Goal: Task Accomplishment & Management: Complete application form

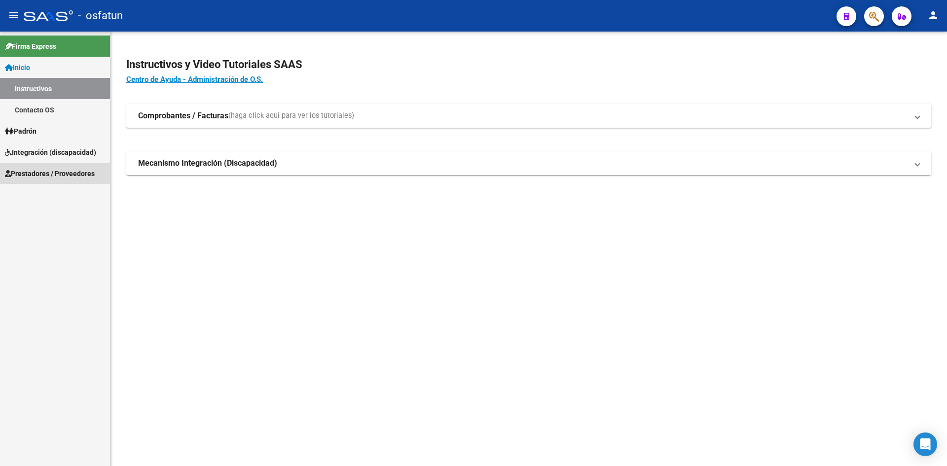
click at [37, 171] on span "Prestadores / Proveedores" at bounding box center [50, 173] width 90 height 11
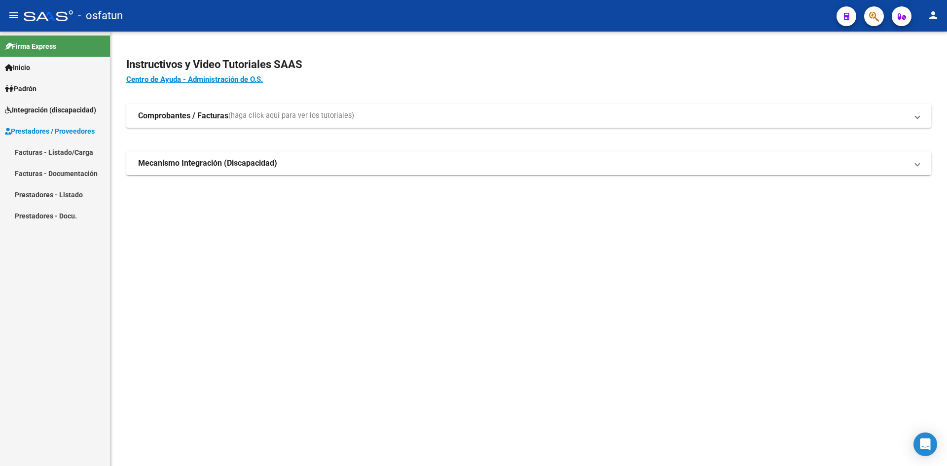
click at [56, 150] on link "Facturas - Listado/Carga" at bounding box center [55, 152] width 110 height 21
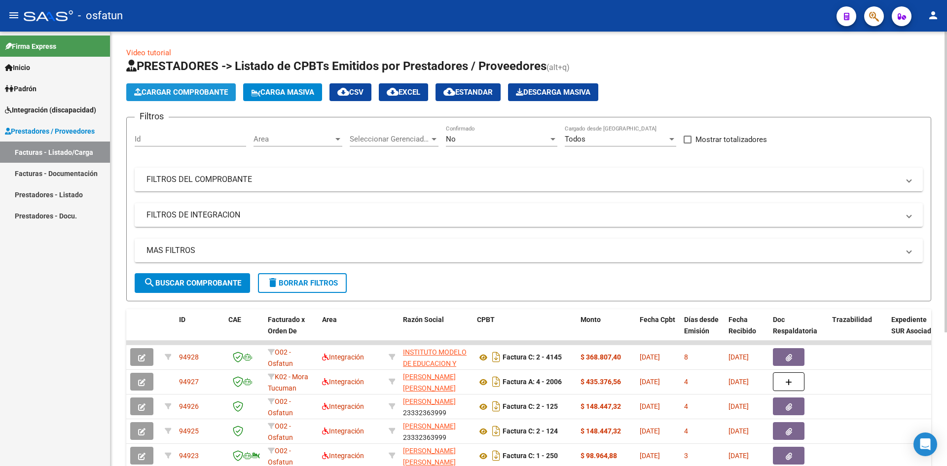
click at [164, 94] on span "Cargar Comprobante" at bounding box center [181, 92] width 94 height 9
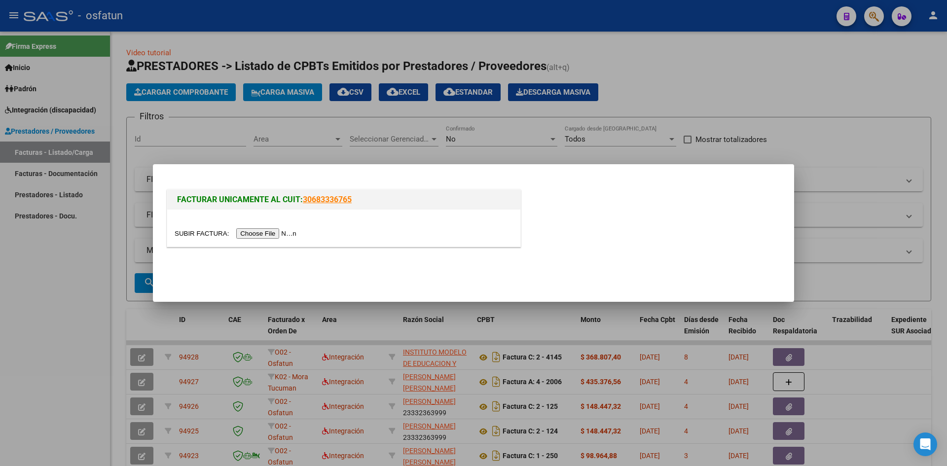
click at [258, 232] on input "file" at bounding box center [237, 233] width 125 height 10
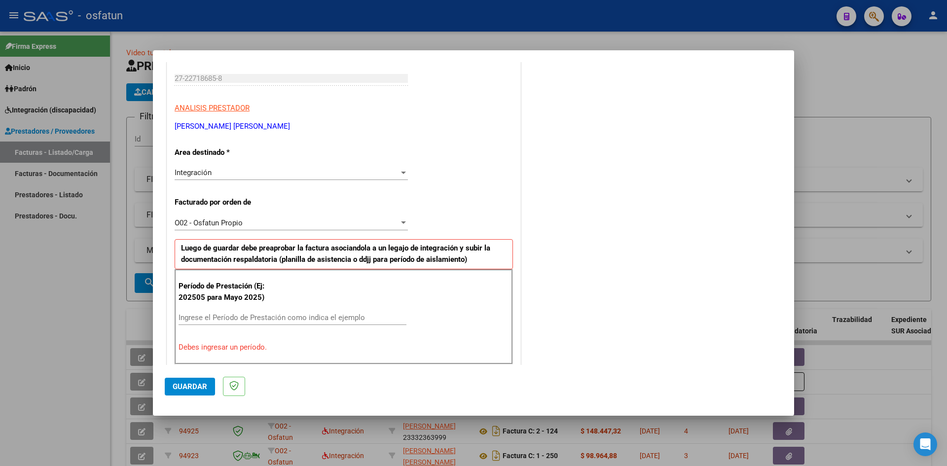
scroll to position [197, 0]
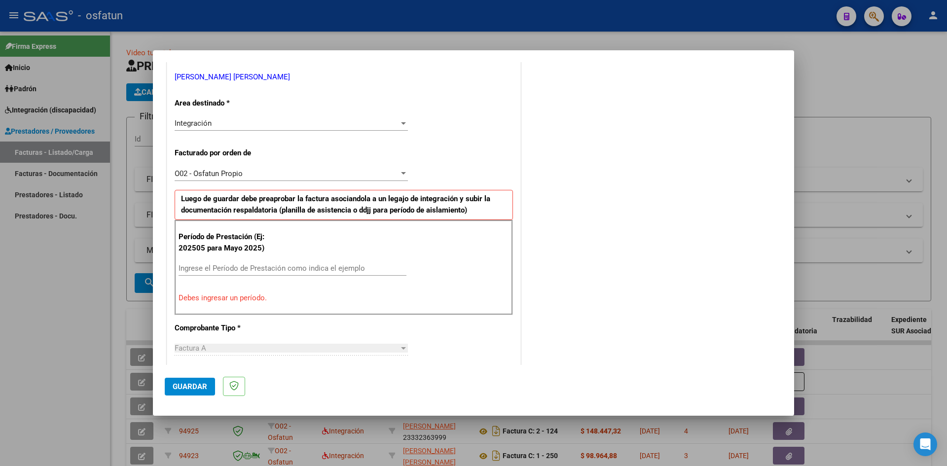
click at [201, 268] on input "Ingrese el Período de Prestación como indica el ejemplo" at bounding box center [293, 268] width 228 height 9
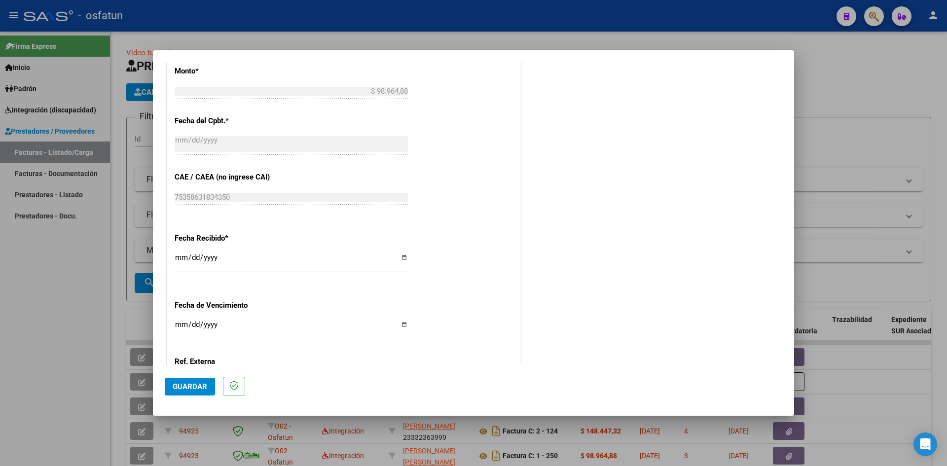
scroll to position [592, 0]
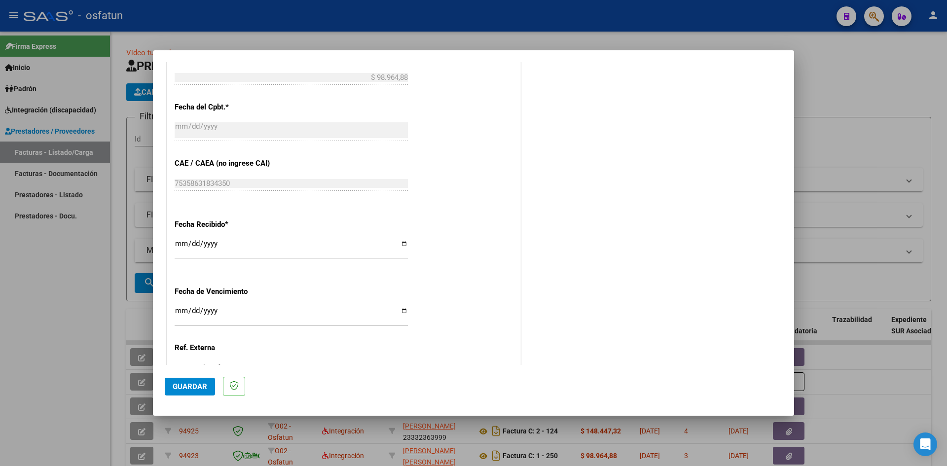
type input "202508"
click at [179, 309] on input "Ingresar la fecha" at bounding box center [291, 315] width 233 height 16
type input "[DATE]"
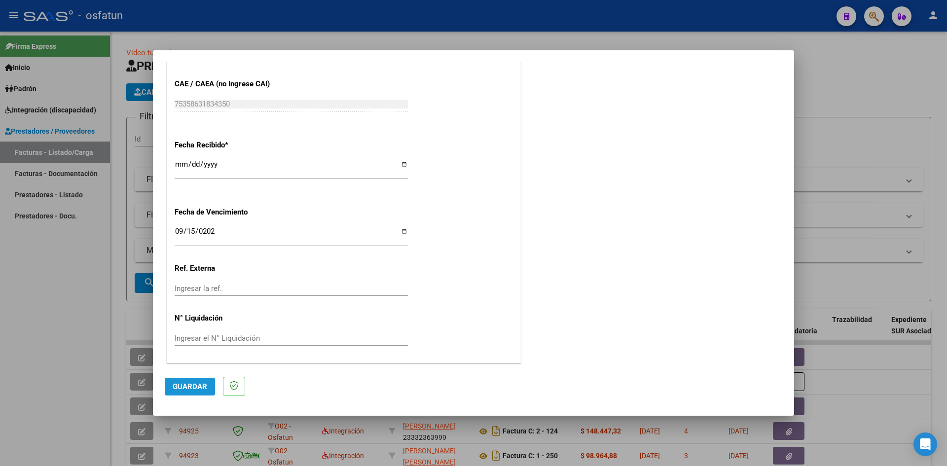
click at [186, 386] on span "Guardar" at bounding box center [190, 386] width 35 height 9
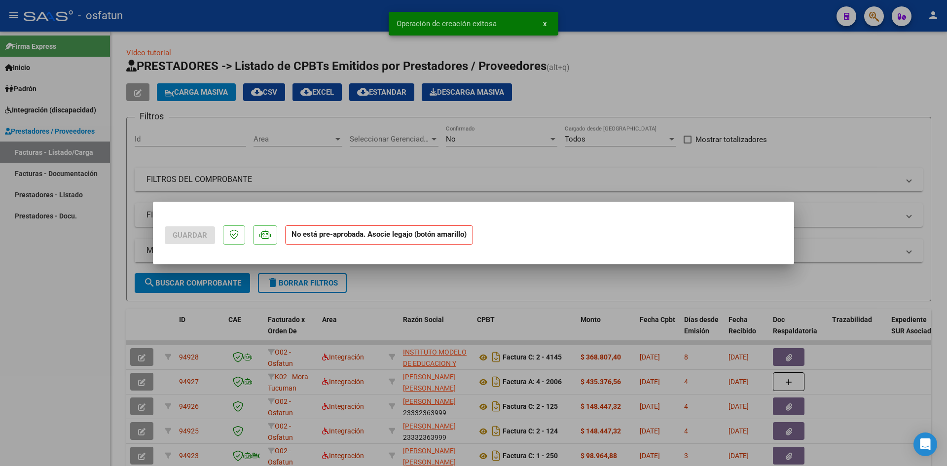
scroll to position [0, 0]
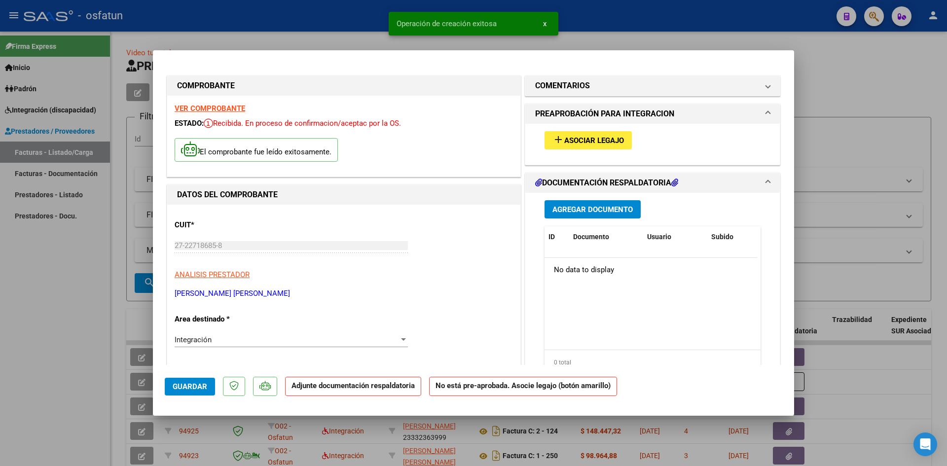
click at [587, 214] on button "Agregar Documento" at bounding box center [593, 209] width 96 height 18
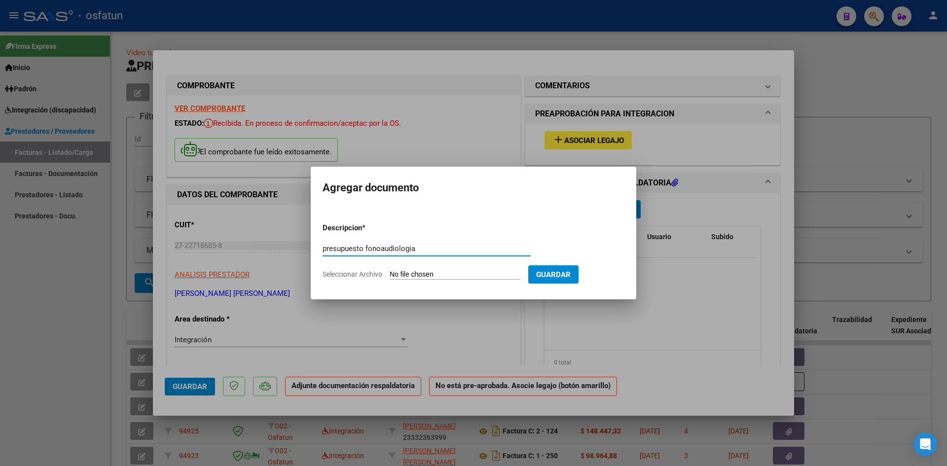
type input "presupuesto fonoaudiologia"
click at [419, 272] on input "Seleccionar Archivo" at bounding box center [455, 274] width 131 height 9
type input "C:\fakepath\[PERSON_NAME] AUT FONO (1).pdf"
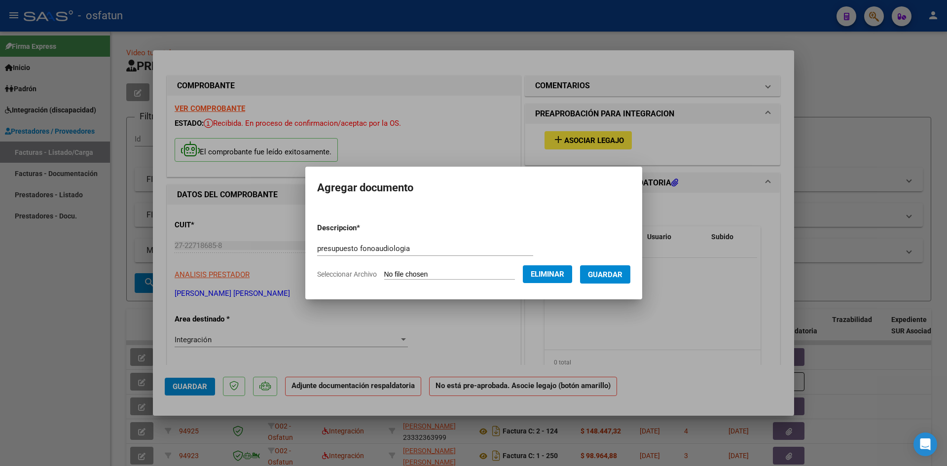
click at [611, 274] on span "Guardar" at bounding box center [605, 274] width 35 height 9
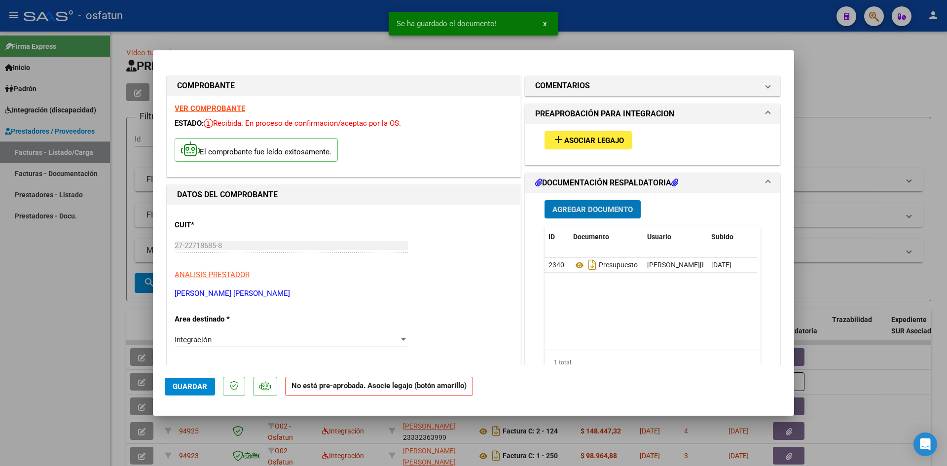
click at [597, 216] on button "Agregar Documento" at bounding box center [593, 209] width 96 height 18
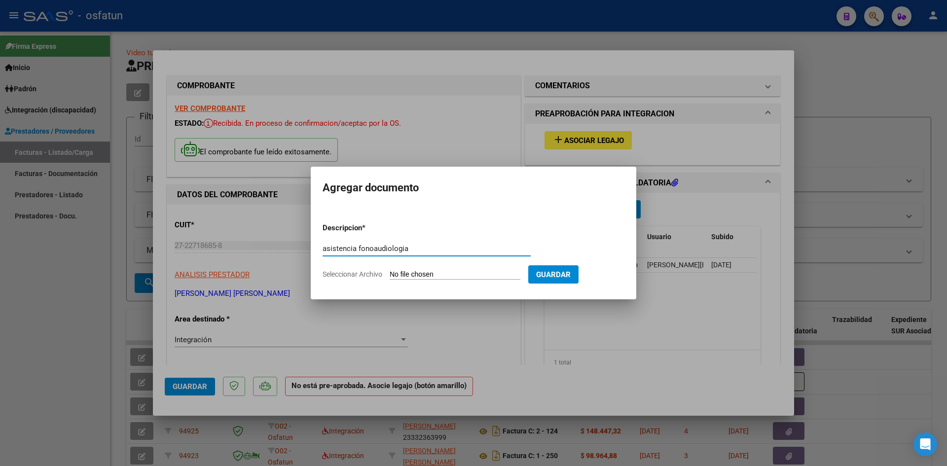
type input "asistencia fonoaudiologia"
click at [411, 272] on input "Seleccionar Archivo" at bounding box center [455, 274] width 131 height 9
type input "C:\fakepath\[PERSON_NAME] fono asistencia.pdf"
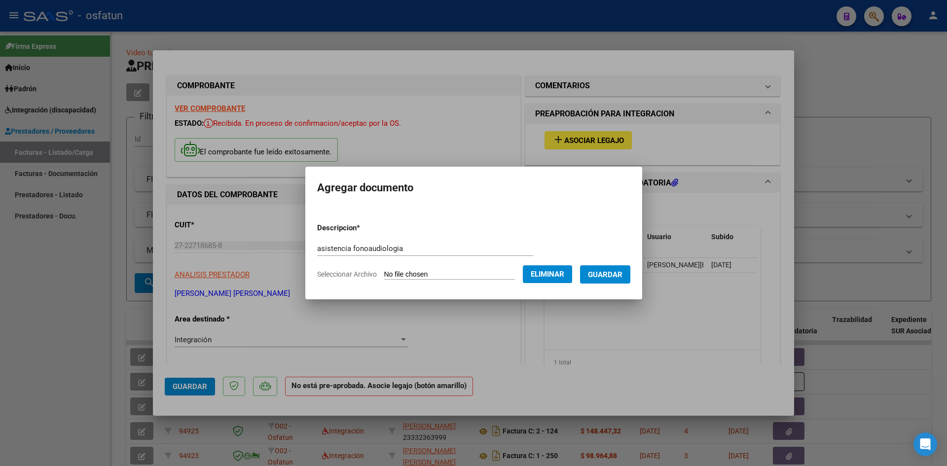
click at [615, 279] on span "Guardar" at bounding box center [605, 274] width 35 height 9
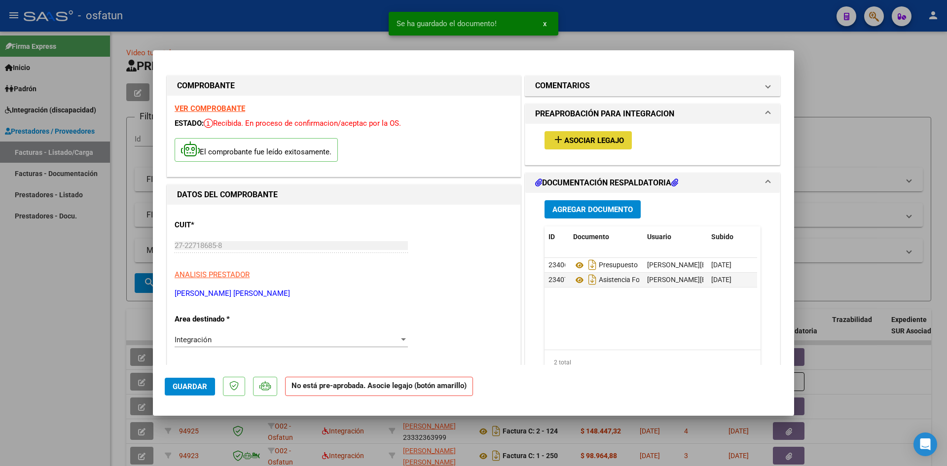
click at [584, 142] on span "Asociar Legajo" at bounding box center [594, 140] width 60 height 9
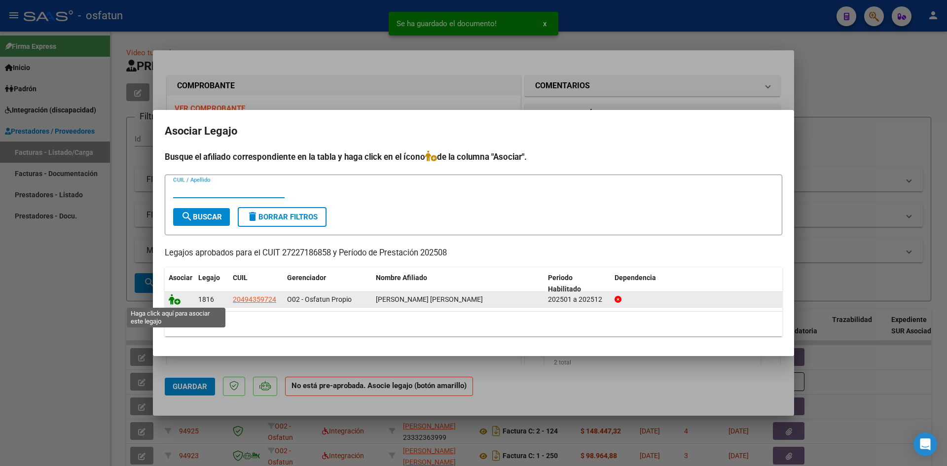
click at [170, 300] on icon at bounding box center [175, 299] width 12 height 11
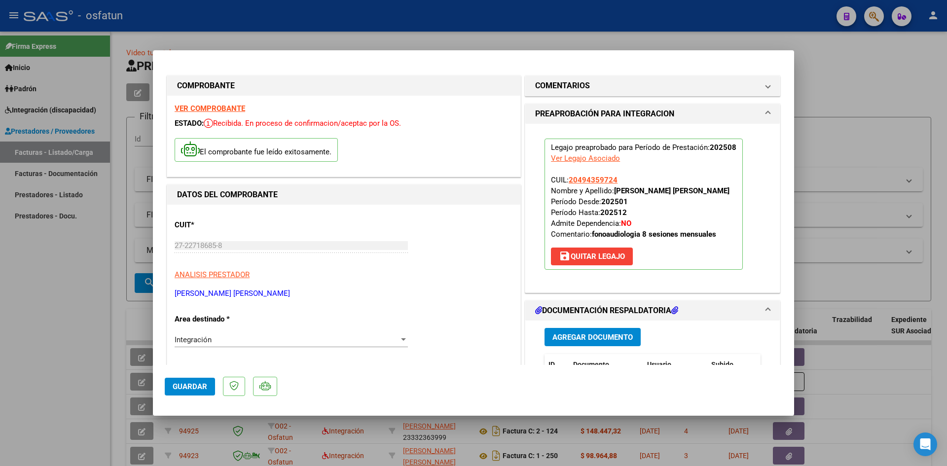
click at [195, 390] on span "Guardar" at bounding box center [190, 386] width 35 height 9
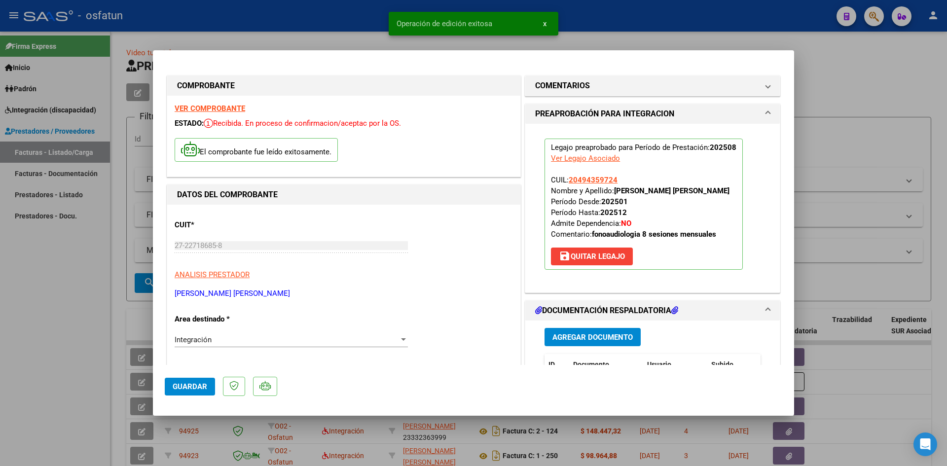
click at [823, 83] on div at bounding box center [473, 233] width 947 height 466
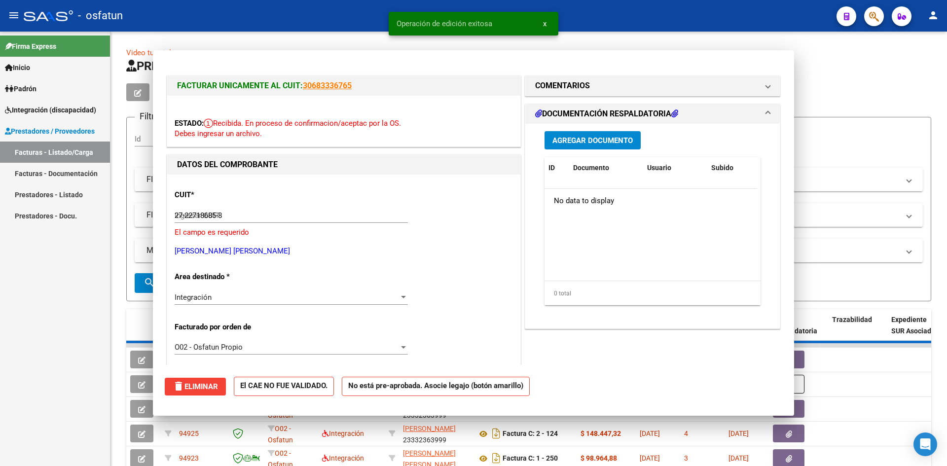
type input "$ 0,00"
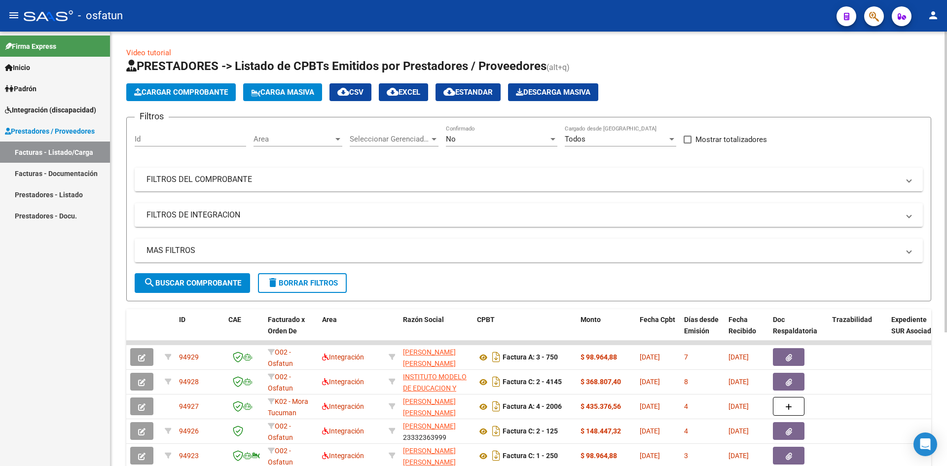
click at [170, 86] on button "Cargar Comprobante" at bounding box center [180, 92] width 109 height 18
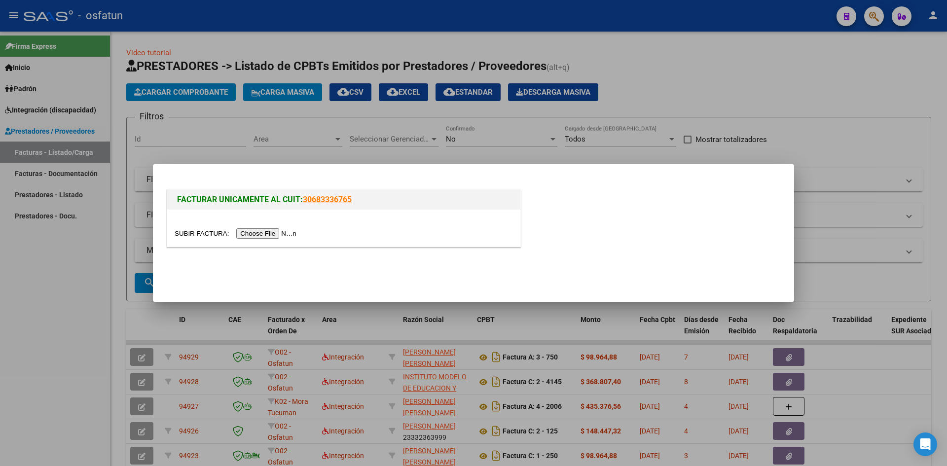
click at [255, 233] on input "file" at bounding box center [237, 233] width 125 height 10
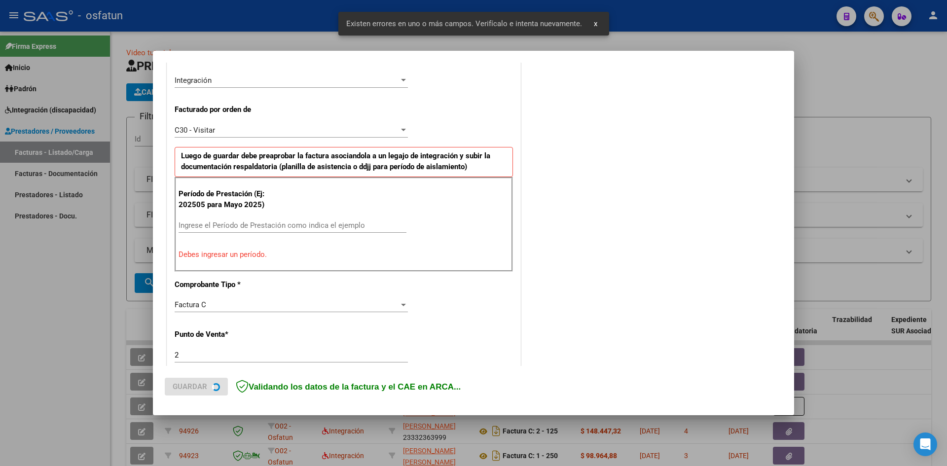
scroll to position [242, 0]
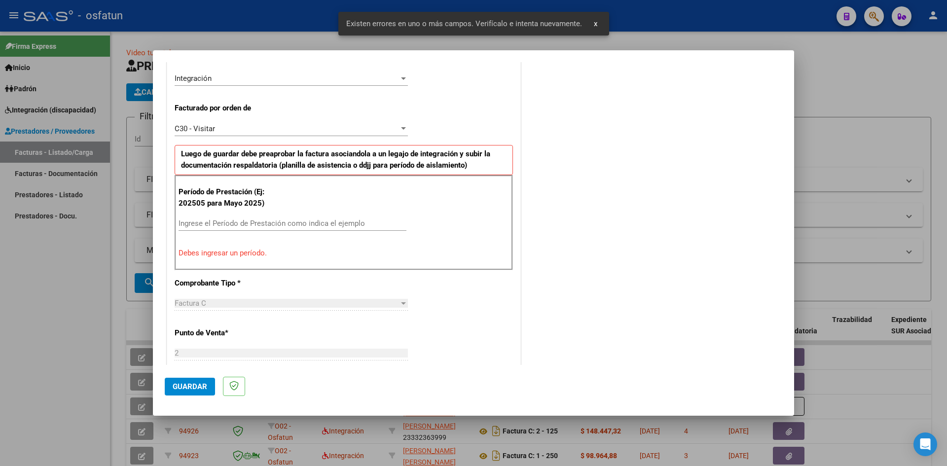
click at [212, 224] on input "Ingrese el Período de Prestación como indica el ejemplo" at bounding box center [293, 223] width 228 height 9
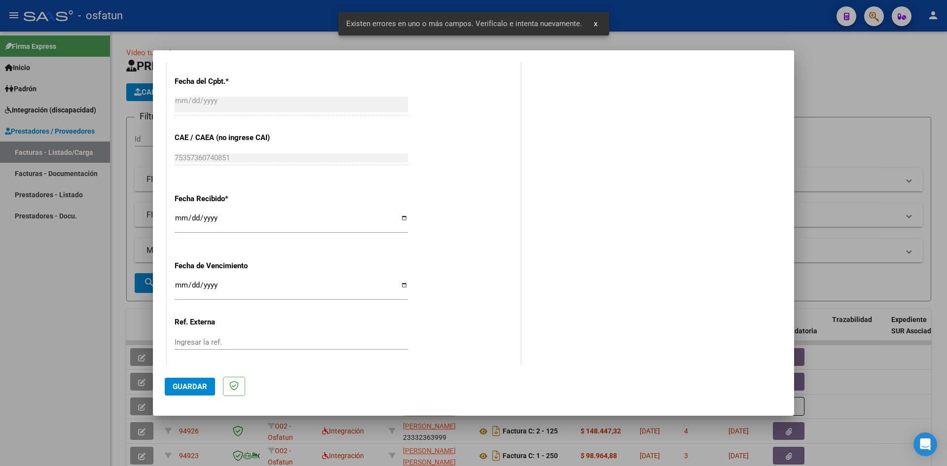
scroll to position [671, 0]
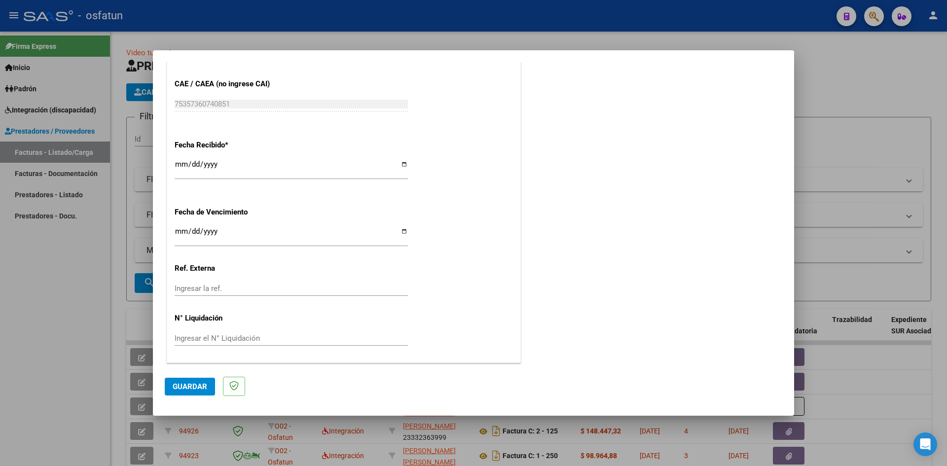
type input "202508"
click at [180, 231] on input "Ingresar la fecha" at bounding box center [291, 235] width 233 height 16
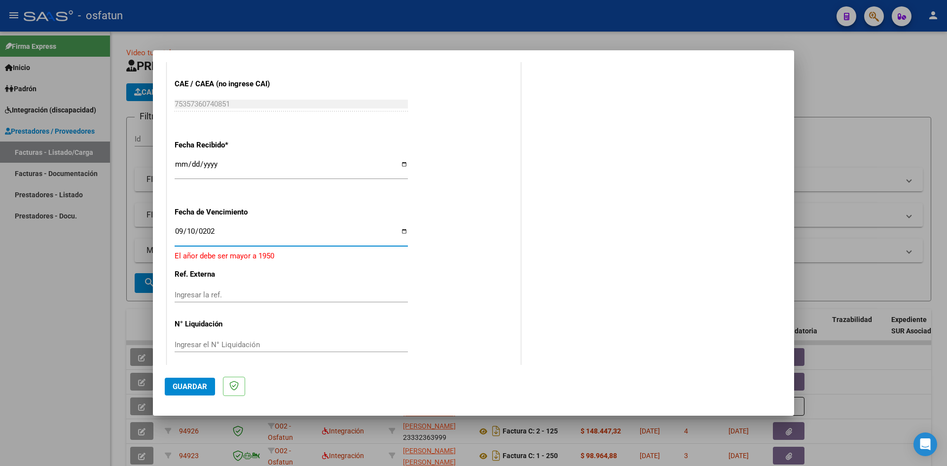
type input "[DATE]"
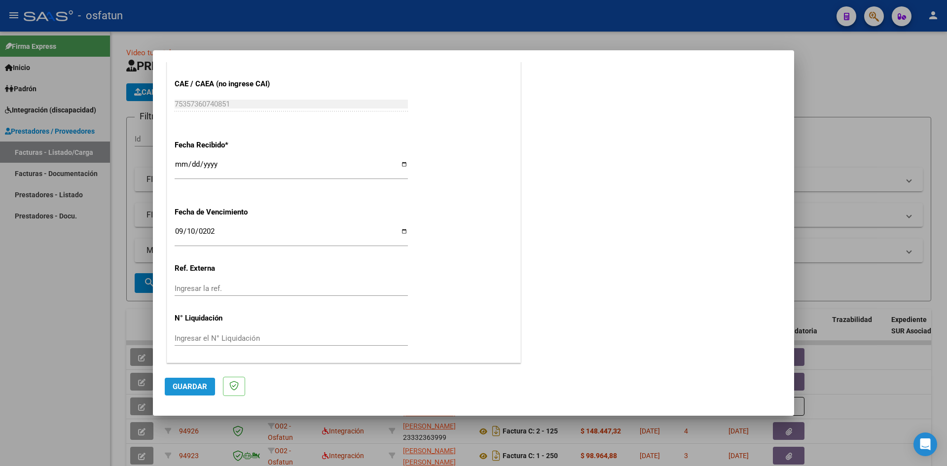
click at [177, 389] on span "Guardar" at bounding box center [190, 386] width 35 height 9
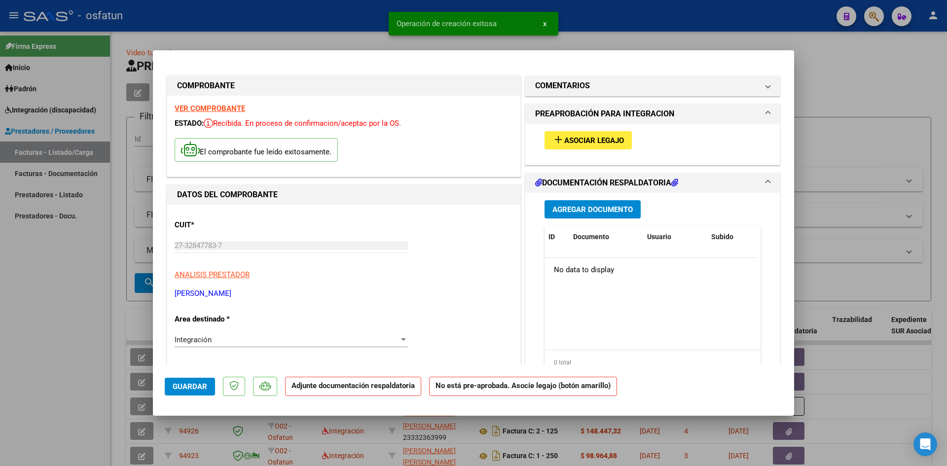
click at [585, 204] on button "Agregar Documento" at bounding box center [593, 209] width 96 height 18
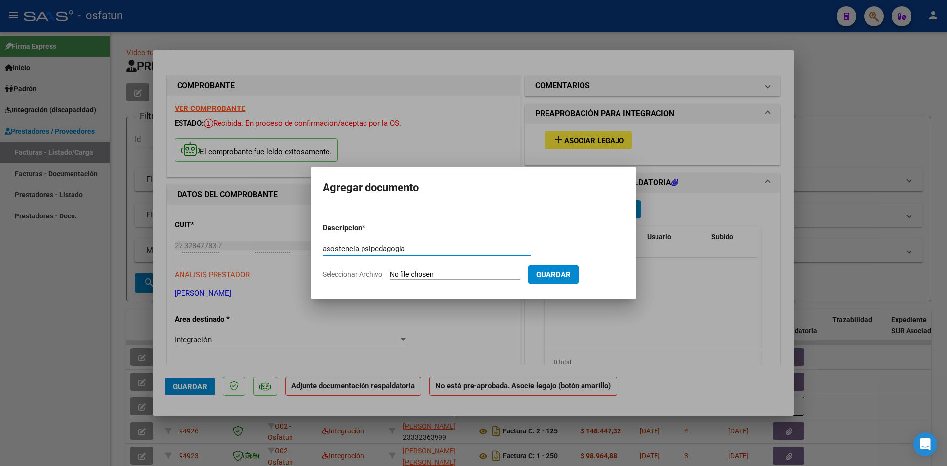
type input "asostencia psipedagogia"
click at [401, 275] on input "Seleccionar Archivo" at bounding box center [455, 274] width 131 height 9
type input "C:\fakepath\potuto asistencia psp.pdf"
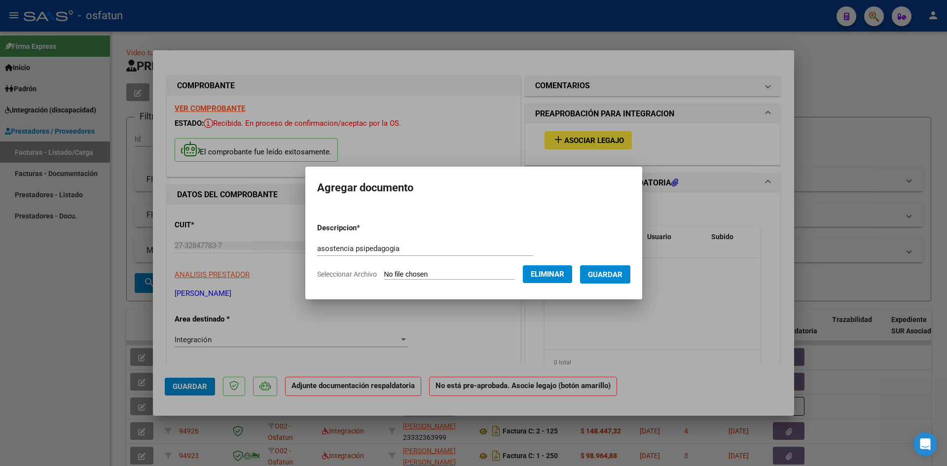
click at [317, 251] on input "asostencia psipedagogia" at bounding box center [425, 248] width 216 height 9
type input "asistencia psipedagogia"
click at [616, 274] on span "Guardar" at bounding box center [605, 274] width 35 height 9
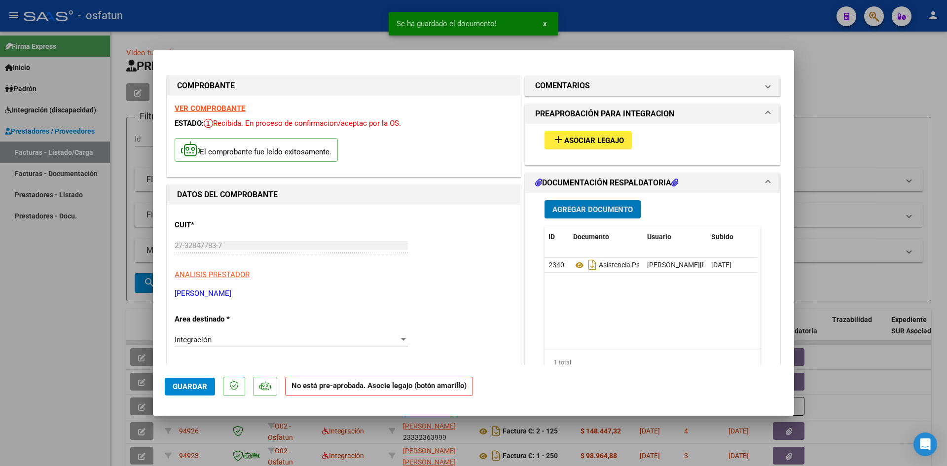
click at [587, 219] on div "Agregar Documento ID Documento Usuario Subido Acción 23408 Asistencia Psipedago…" at bounding box center [652, 291] width 231 height 197
click at [578, 208] on span "Agregar Documento" at bounding box center [592, 209] width 80 height 9
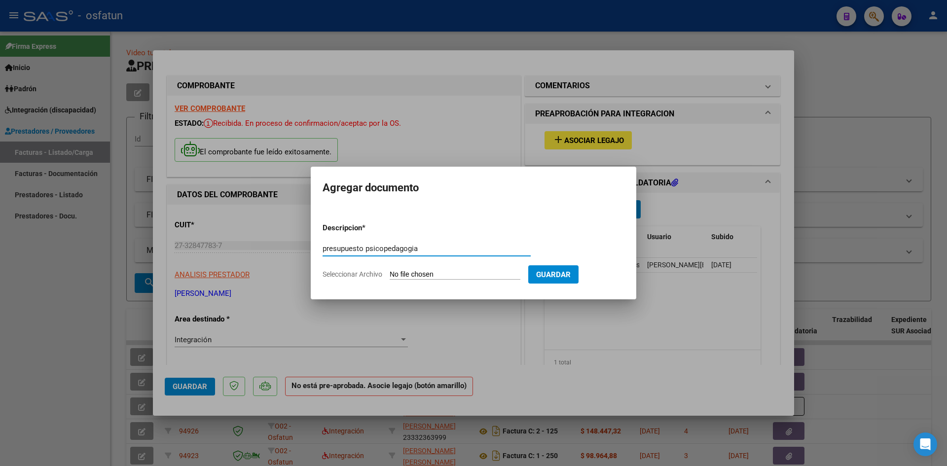
type input "presupuesto psicopedagogia"
click at [412, 276] on input "Seleccionar Archivo" at bounding box center [455, 274] width 131 height 9
type input "C:\fakepath\potuto psp presu.pdf"
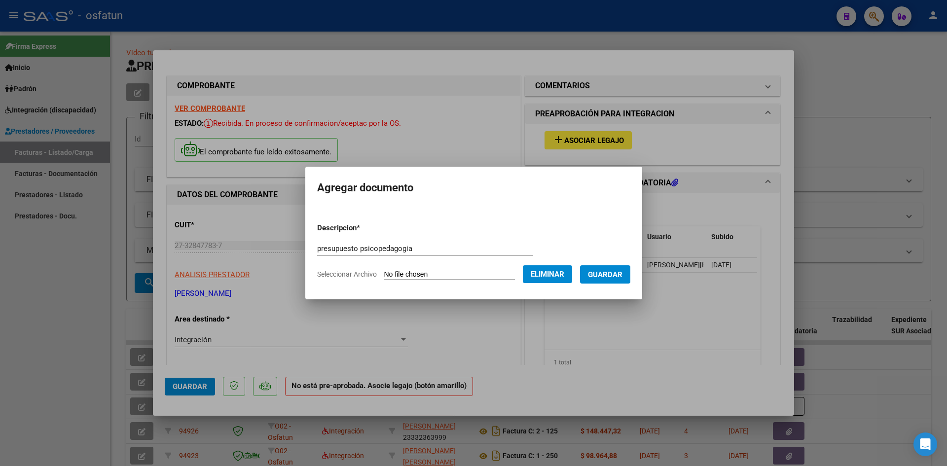
click at [612, 277] on span "Guardar" at bounding box center [605, 274] width 35 height 9
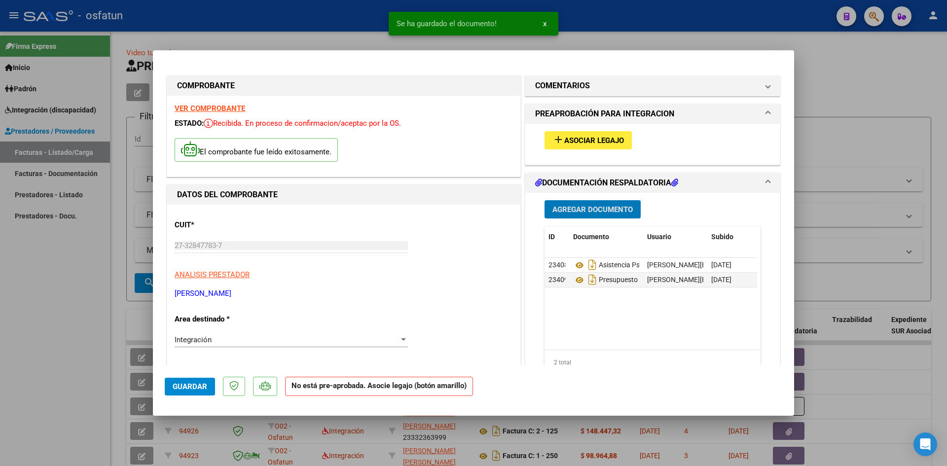
click at [583, 140] on span "Asociar Legajo" at bounding box center [594, 140] width 60 height 9
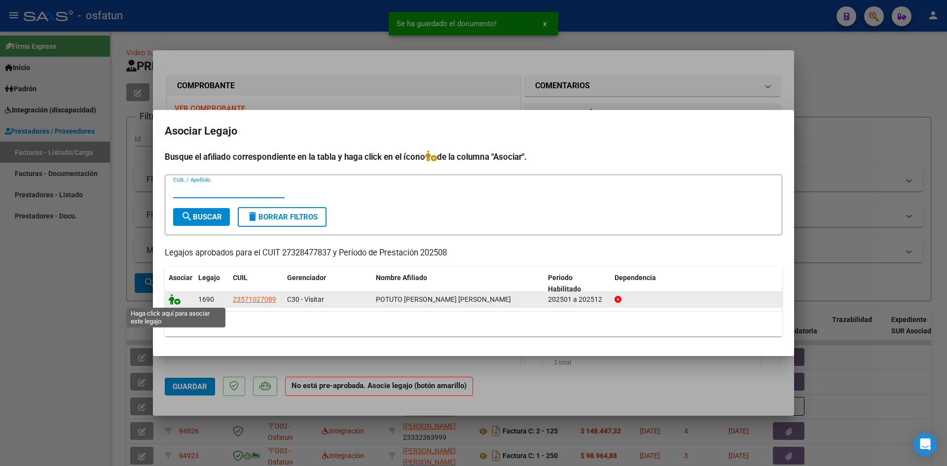
click at [171, 300] on icon at bounding box center [175, 299] width 12 height 11
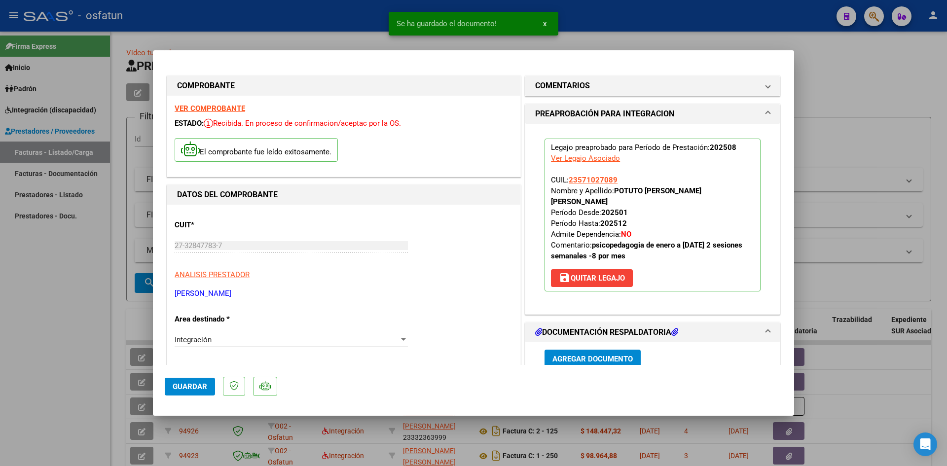
click at [176, 385] on span "Guardar" at bounding box center [190, 386] width 35 height 9
click at [872, 78] on div at bounding box center [473, 233] width 947 height 466
type input "$ 0,00"
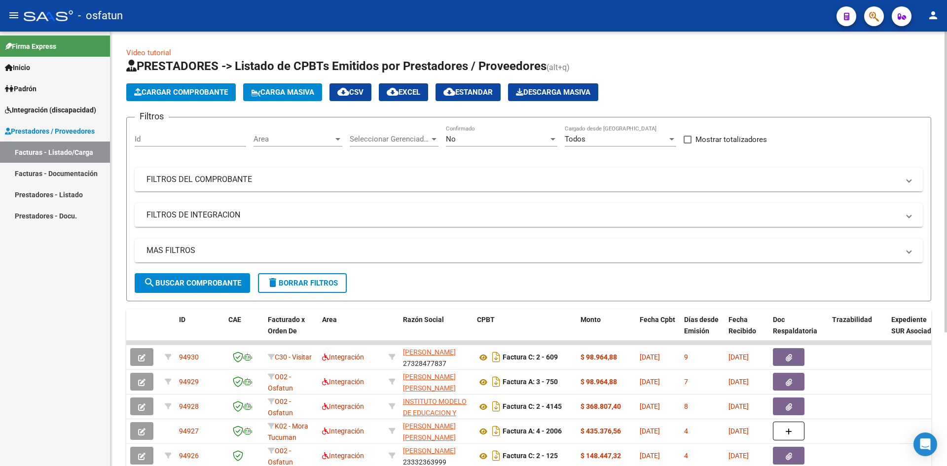
click at [157, 90] on span "Cargar Comprobante" at bounding box center [181, 92] width 94 height 9
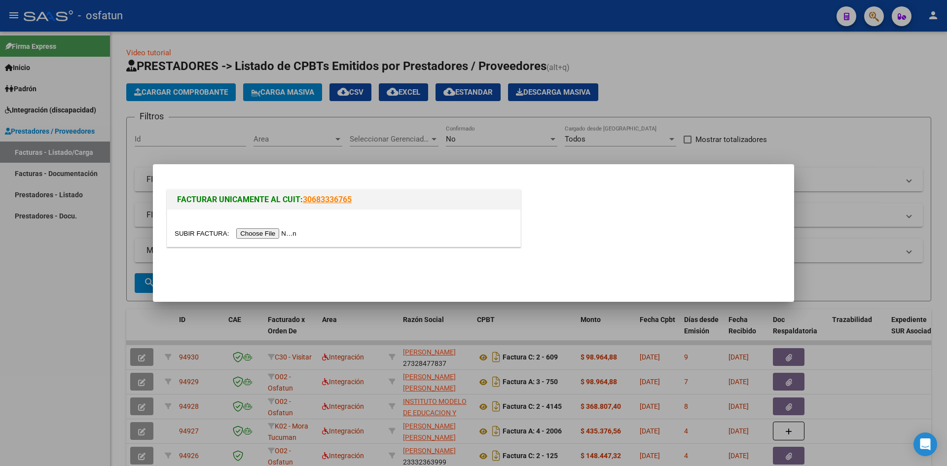
click at [257, 228] on input "file" at bounding box center [237, 233] width 125 height 10
click at [254, 233] on input "file" at bounding box center [237, 233] width 125 height 10
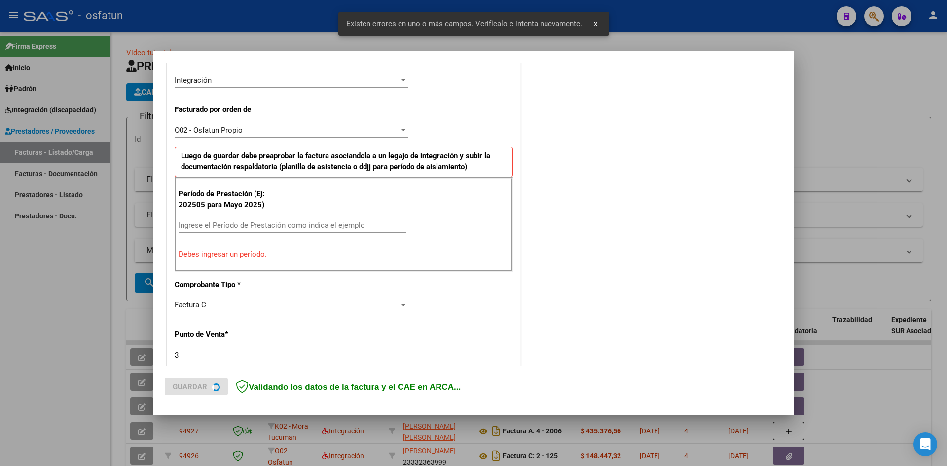
scroll to position [242, 0]
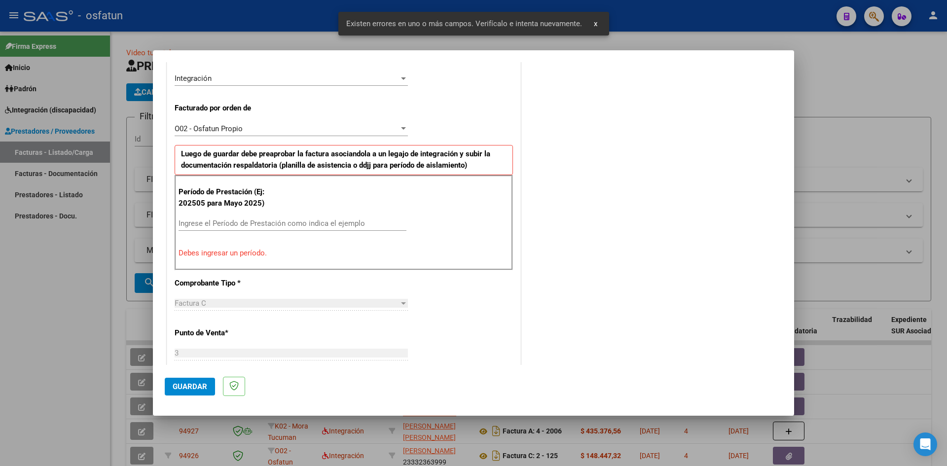
click at [201, 223] on input "Ingrese el Período de Prestación como indica el ejemplo" at bounding box center [293, 223] width 228 height 9
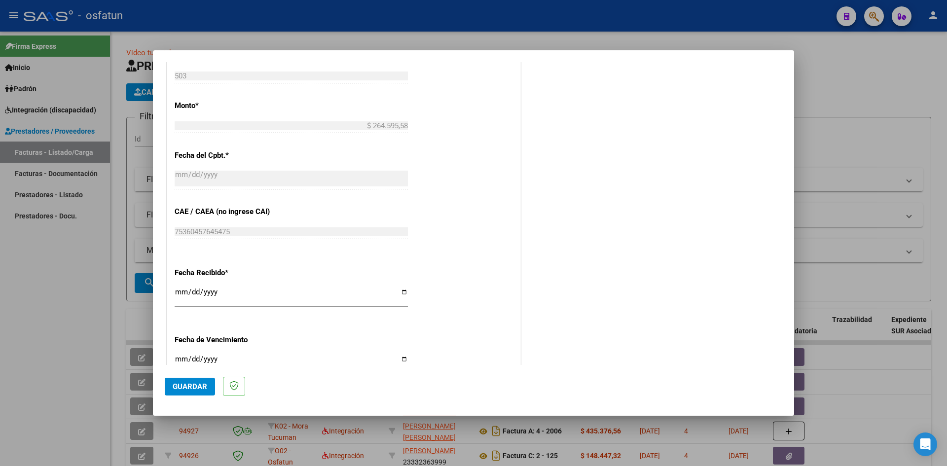
scroll to position [587, 0]
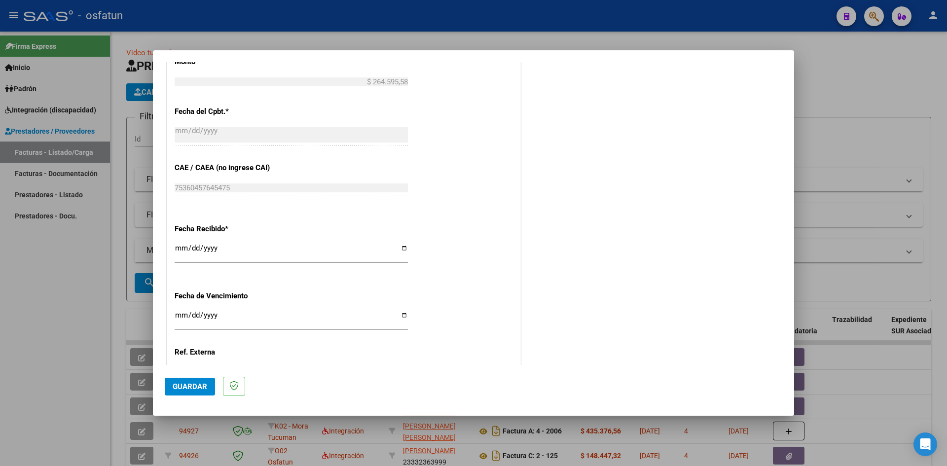
type input "202508"
click at [182, 316] on input "Ingresar la fecha" at bounding box center [291, 319] width 233 height 16
type input "[DATE]"
click at [191, 388] on span "Guardar" at bounding box center [190, 386] width 35 height 9
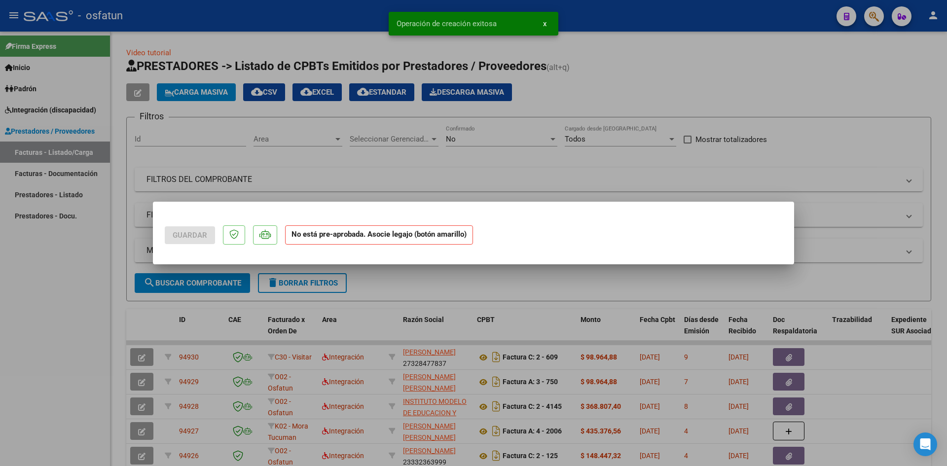
scroll to position [0, 0]
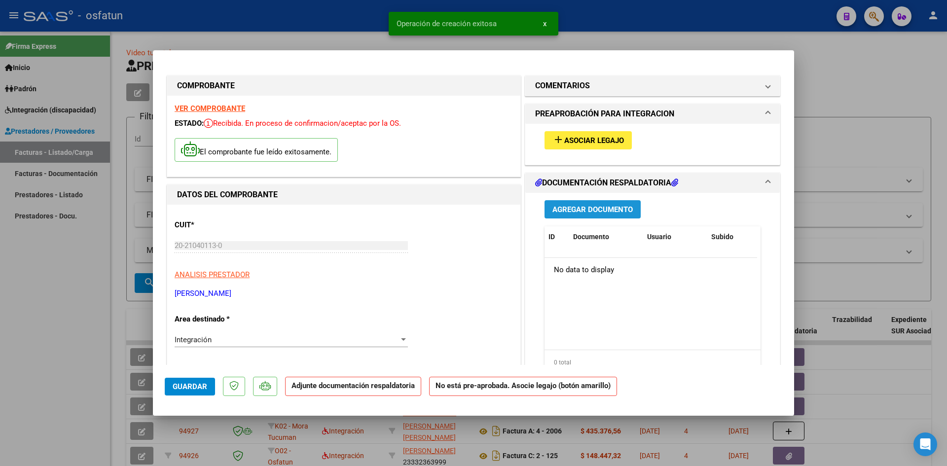
click at [585, 206] on span "Agregar Documento" at bounding box center [592, 209] width 80 height 9
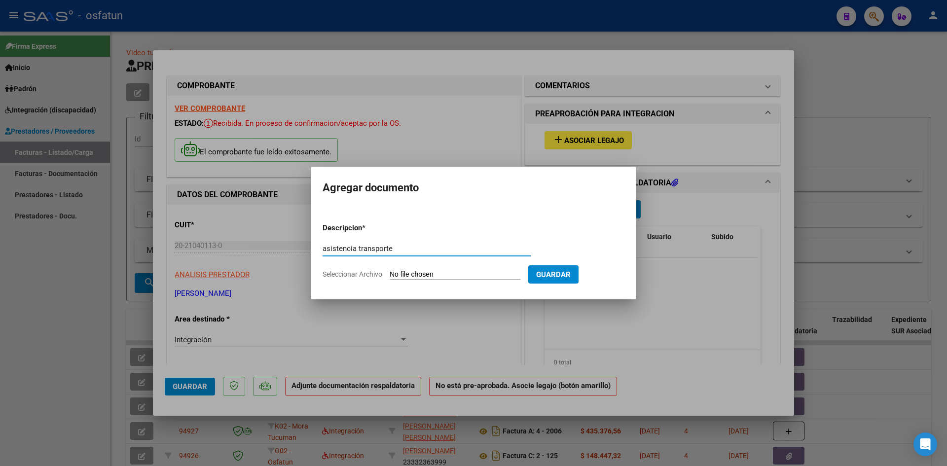
type input "asistencia transporte"
click at [438, 269] on form "Descripcion * asistencia transporte Escriba aquí una descripcion Seleccionar Ar…" at bounding box center [474, 251] width 302 height 72
click at [405, 274] on input "Seleccionar Archivo" at bounding box center [455, 274] width 131 height 9
type input "C:\fakepath\[PERSON_NAME] transporte asistencia.pdf"
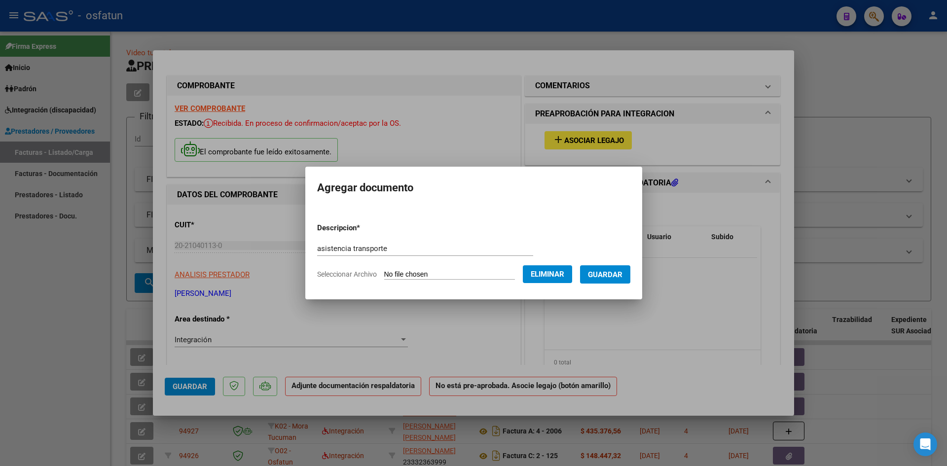
click at [614, 275] on span "Guardar" at bounding box center [605, 274] width 35 height 9
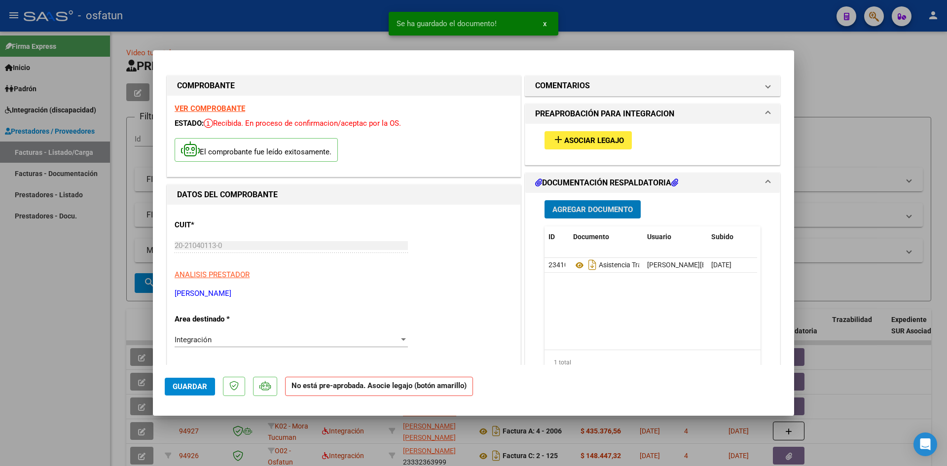
click at [581, 214] on span "Agregar Documento" at bounding box center [592, 209] width 80 height 9
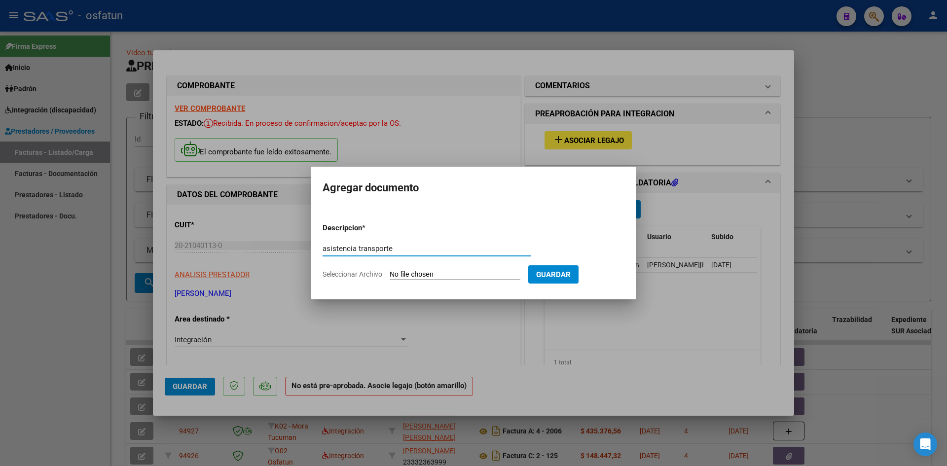
type input "asistencia transporte"
click at [428, 276] on input "Seleccionar Archivo" at bounding box center [455, 274] width 131 height 9
type input "C:\fakepath\[PERSON_NAME] transporte asistencia.pdf"
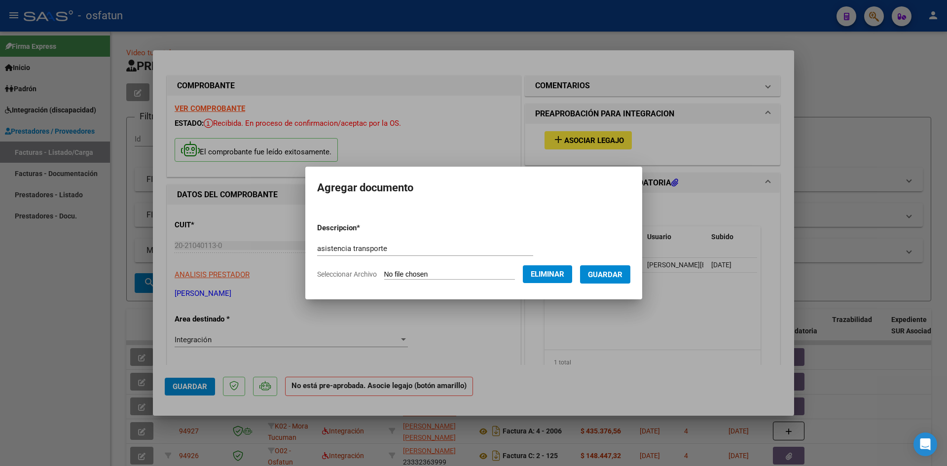
click at [601, 273] on span "Guardar" at bounding box center [605, 274] width 35 height 9
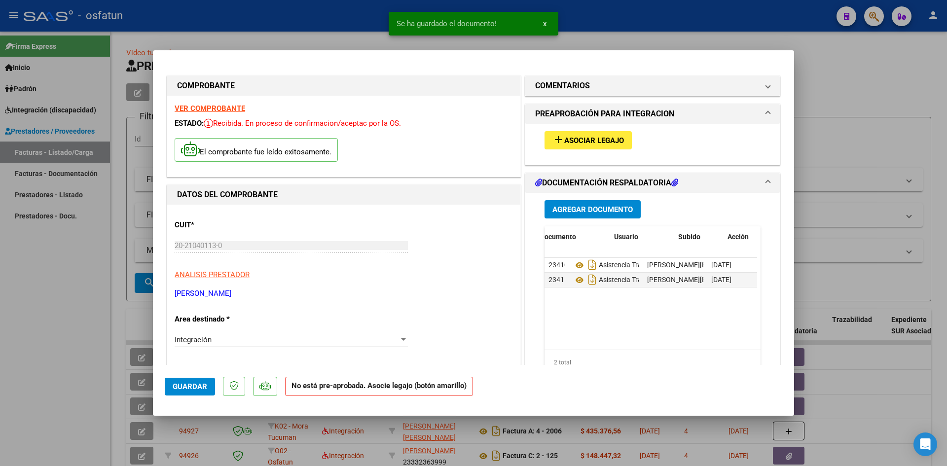
scroll to position [0, 49]
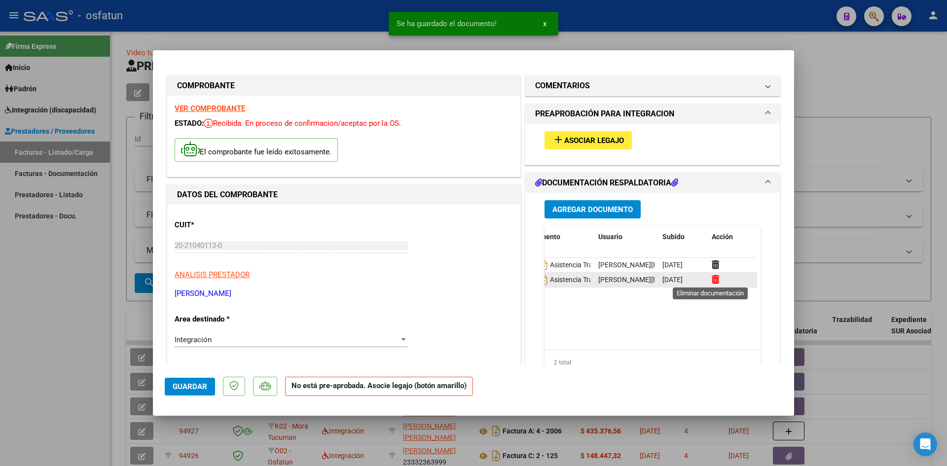
click at [712, 281] on icon at bounding box center [715, 279] width 7 height 9
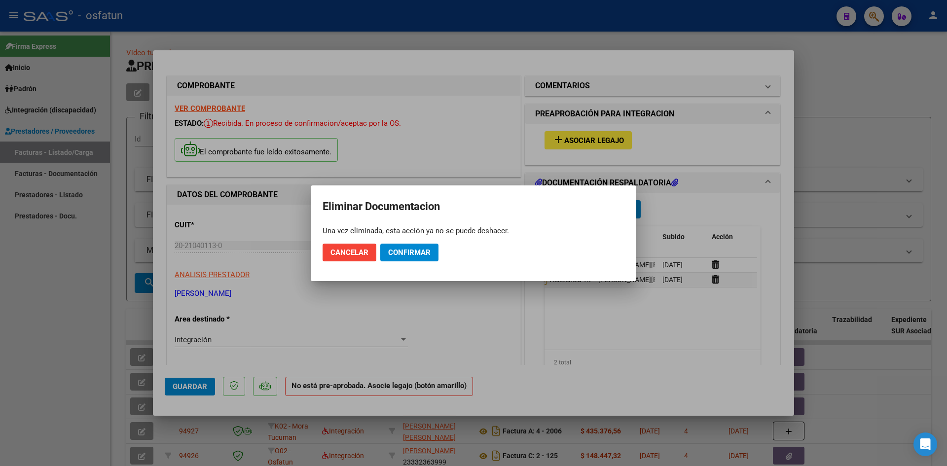
drag, startPoint x: 398, startPoint y: 250, endPoint x: 405, endPoint y: 252, distance: 8.3
click at [405, 252] on span "Confirmar" at bounding box center [409, 252] width 42 height 9
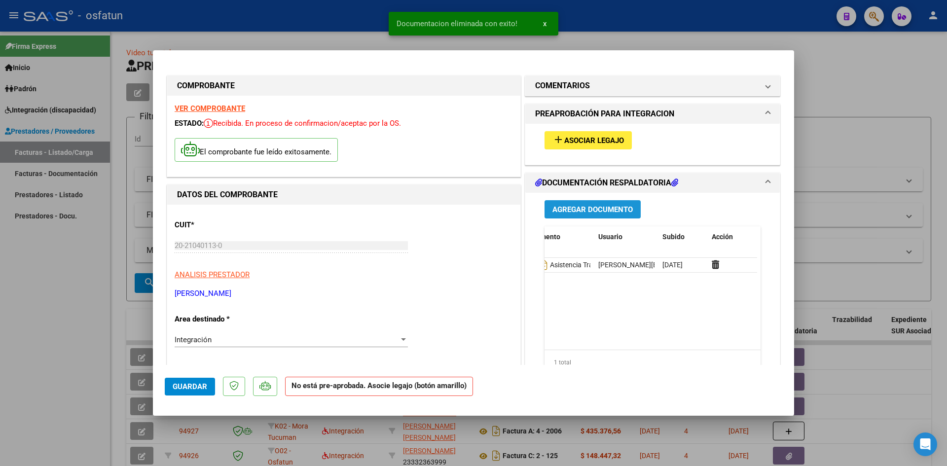
click at [582, 208] on span "Agregar Documento" at bounding box center [592, 209] width 80 height 9
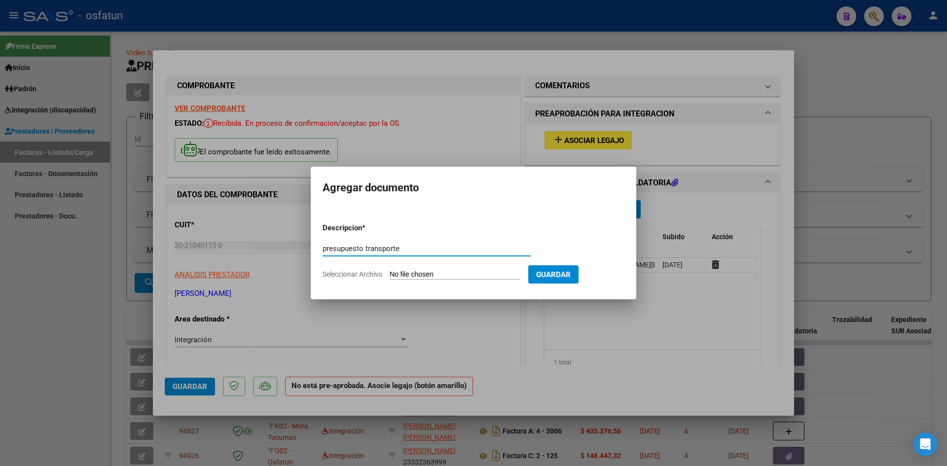
type input "presupuesto transporte"
click at [401, 275] on input "Seleccionar Archivo" at bounding box center [455, 274] width 131 height 9
type input "C:\fakepath\[PERSON_NAME] presup t.pdf"
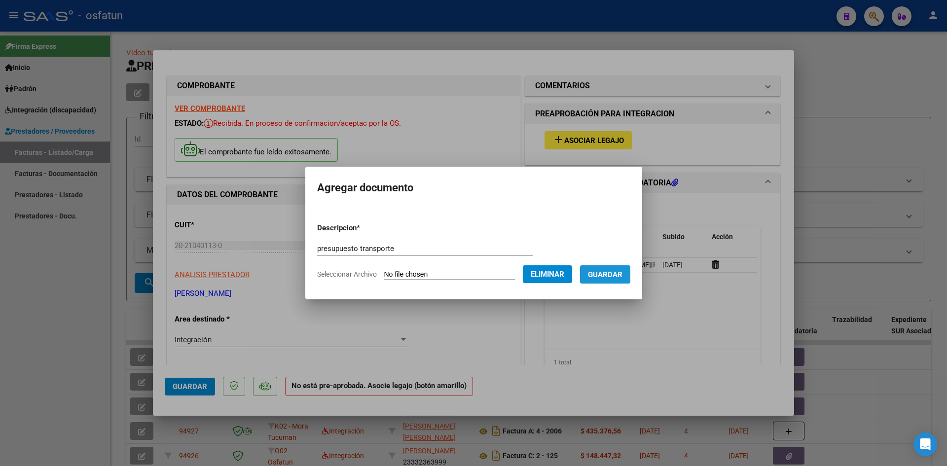
click at [619, 277] on span "Guardar" at bounding box center [605, 274] width 35 height 9
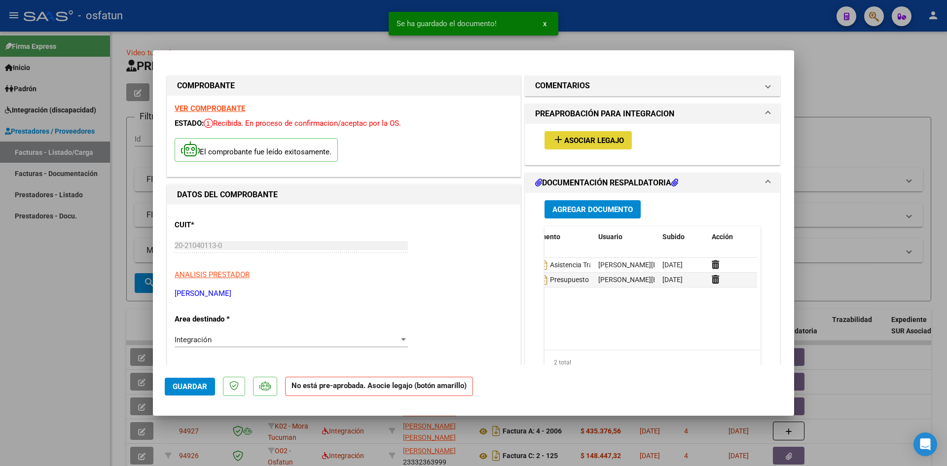
click at [584, 136] on span "Asociar Legajo" at bounding box center [594, 140] width 60 height 9
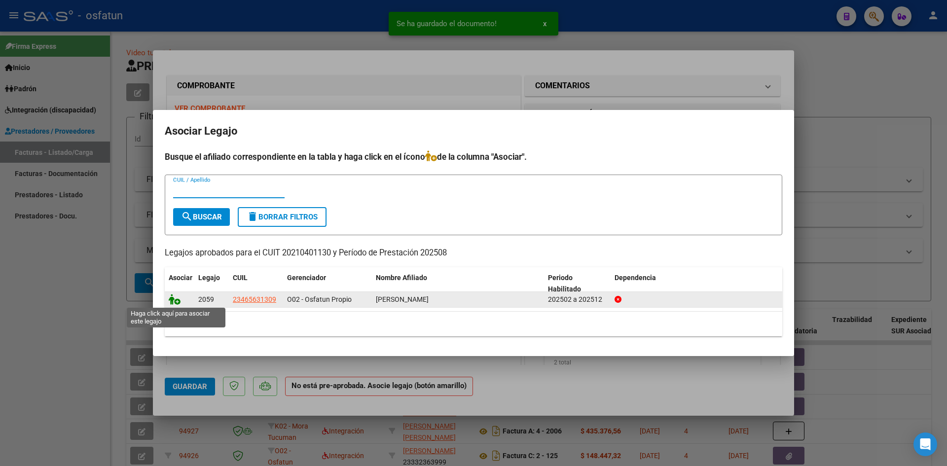
click at [176, 300] on icon at bounding box center [175, 299] width 12 height 11
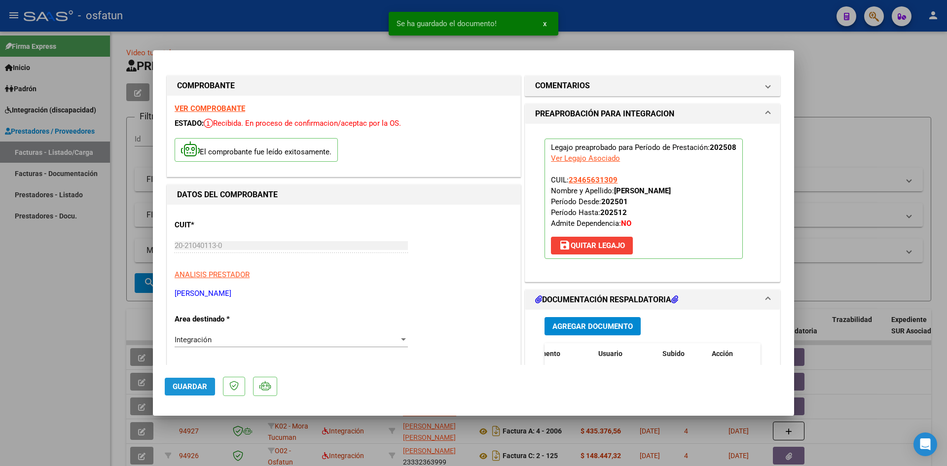
click at [195, 389] on span "Guardar" at bounding box center [190, 386] width 35 height 9
click at [838, 94] on div at bounding box center [473, 233] width 947 height 466
type input "$ 0,00"
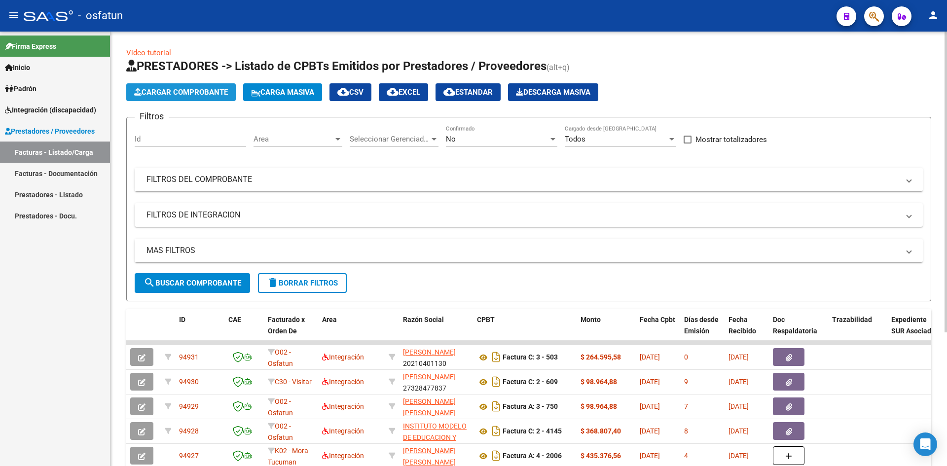
click at [187, 90] on span "Cargar Comprobante" at bounding box center [181, 92] width 94 height 9
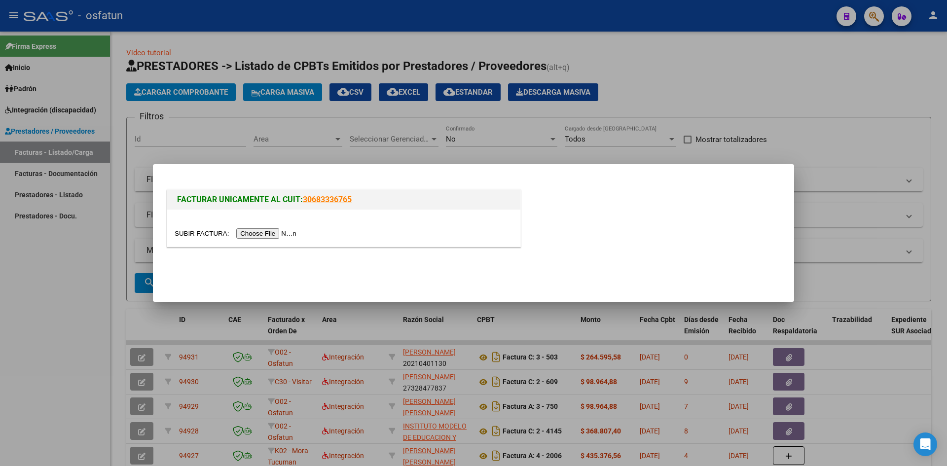
click at [255, 232] on input "file" at bounding box center [237, 233] width 125 height 10
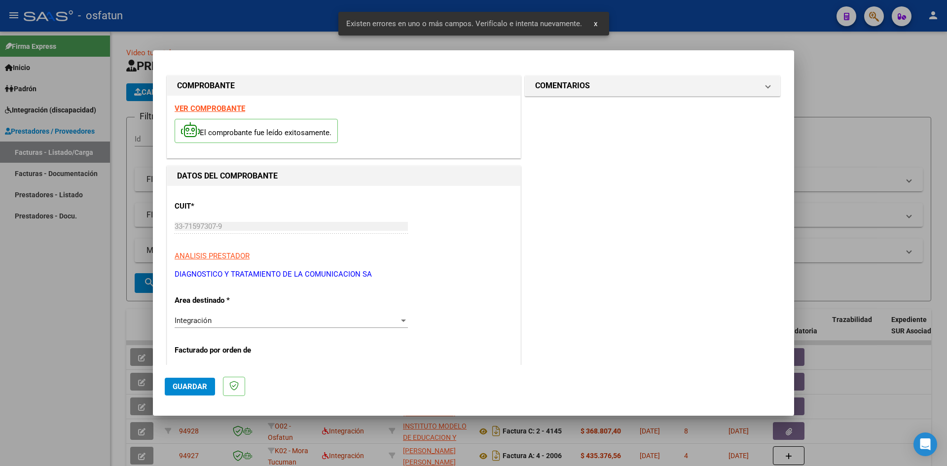
click at [218, 109] on strong "VER COMPROBANTE" at bounding box center [210, 108] width 71 height 9
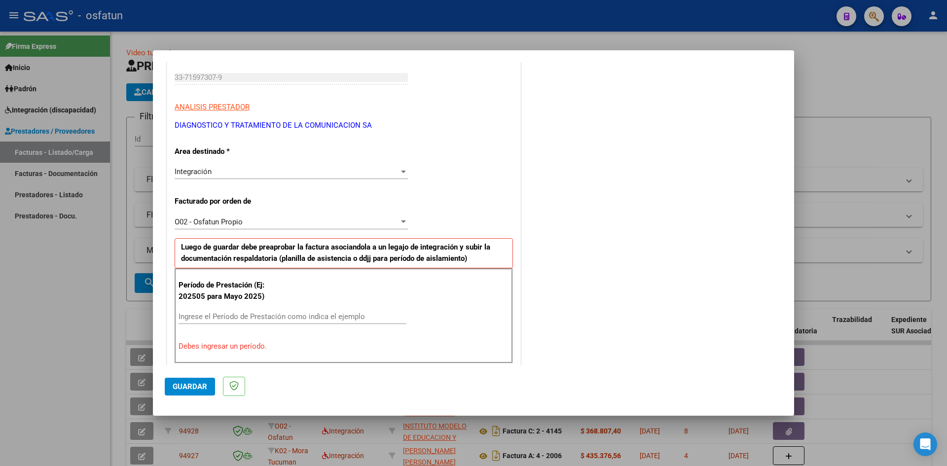
scroll to position [148, 0]
click at [201, 318] on input "Ingrese el Período de Prestación como indica el ejemplo" at bounding box center [293, 317] width 228 height 9
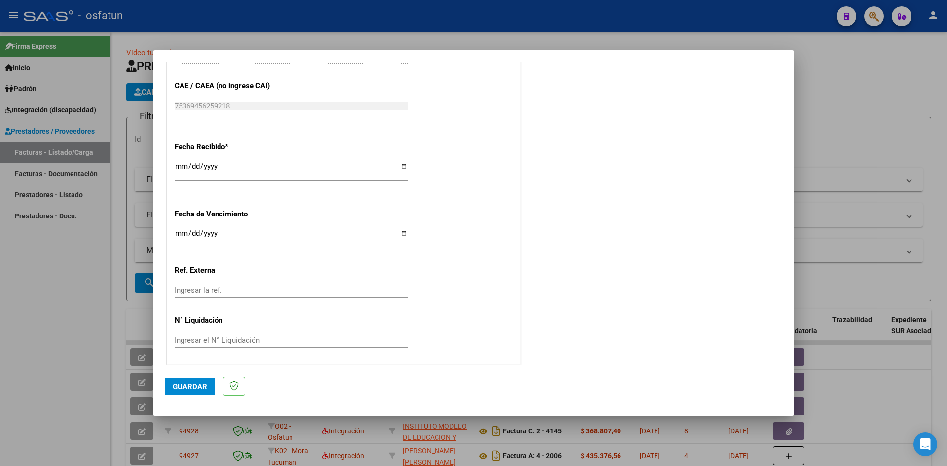
scroll to position [671, 0]
type input "202508"
click at [177, 230] on input "Ingresar la fecha" at bounding box center [291, 235] width 233 height 16
type input "[DATE]"
click at [186, 391] on span "Guardar" at bounding box center [190, 386] width 35 height 9
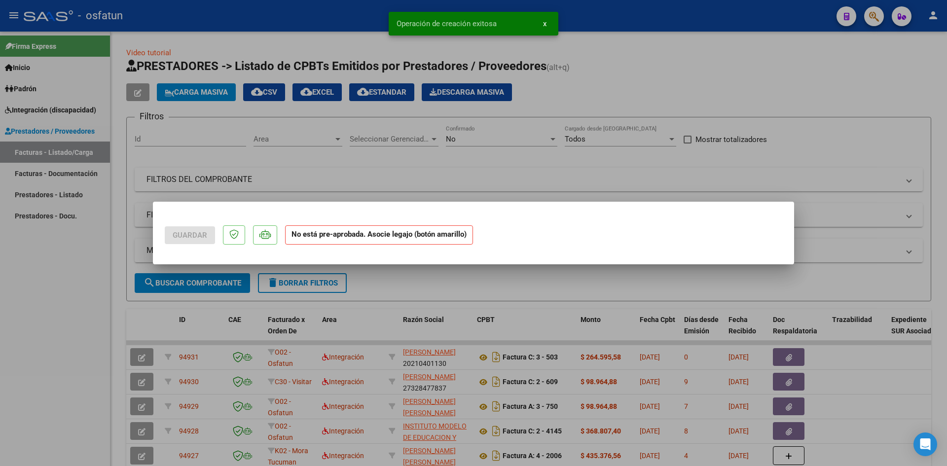
scroll to position [0, 0]
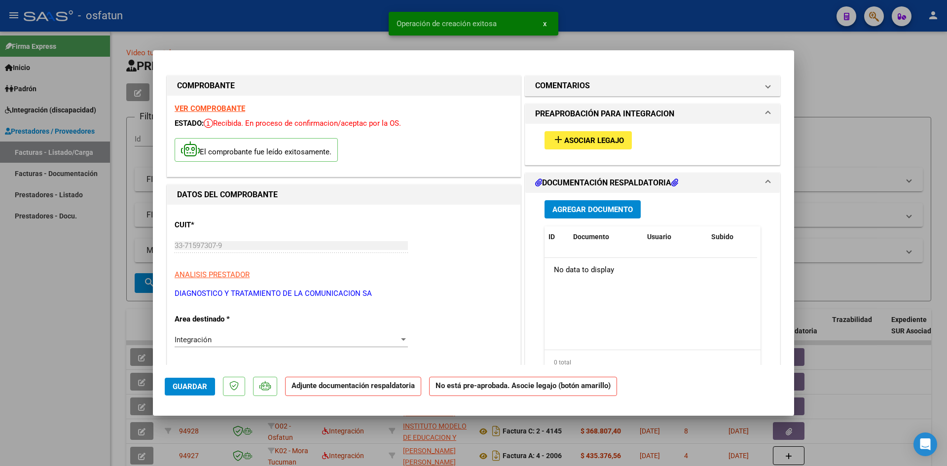
click at [589, 215] on button "Agregar Documento" at bounding box center [593, 209] width 96 height 18
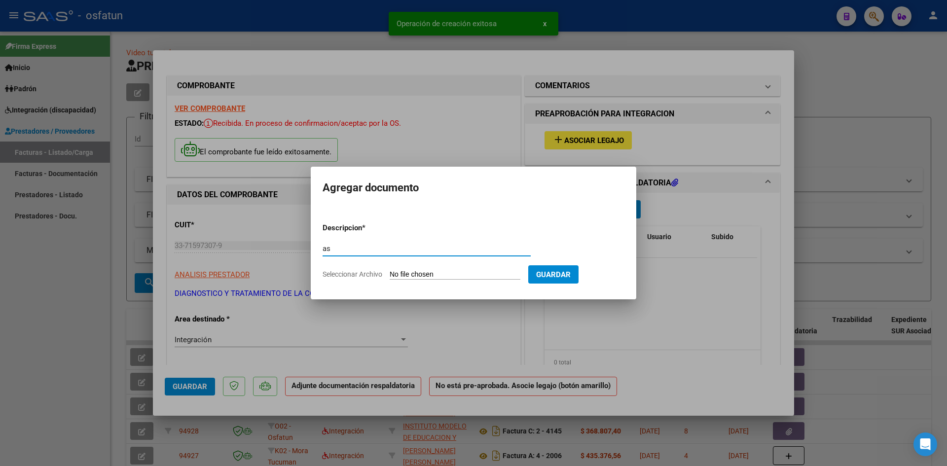
type input "a"
paste input "Modulo de Apoyo a la Integracion Escolar"
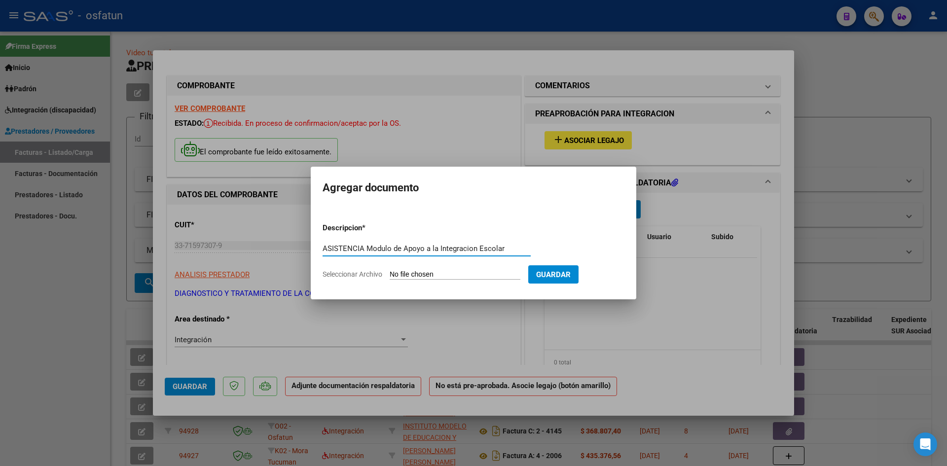
type input "ASISTENCIA Modulo de Apoyo a la Integracion Escolar"
click at [424, 274] on input "Seleccionar Archivo" at bounding box center [455, 274] width 131 height 9
type input "C:\fakepath\[PERSON_NAME] asistencia mmii.pdf"
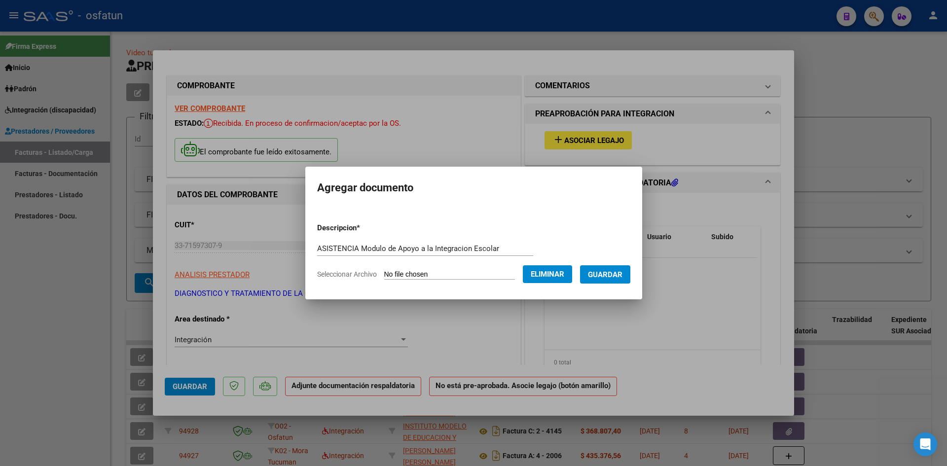
click at [617, 280] on button "Guardar" at bounding box center [605, 274] width 50 height 18
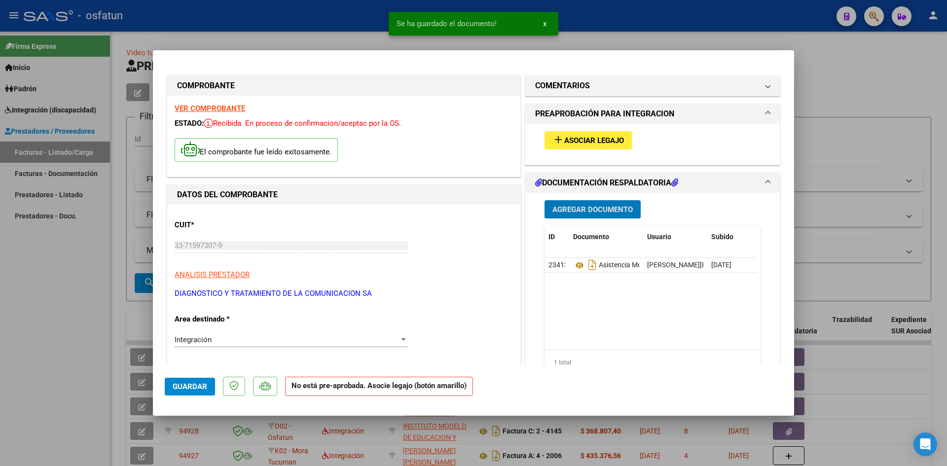
click at [595, 213] on span "Agregar Documento" at bounding box center [592, 209] width 80 height 9
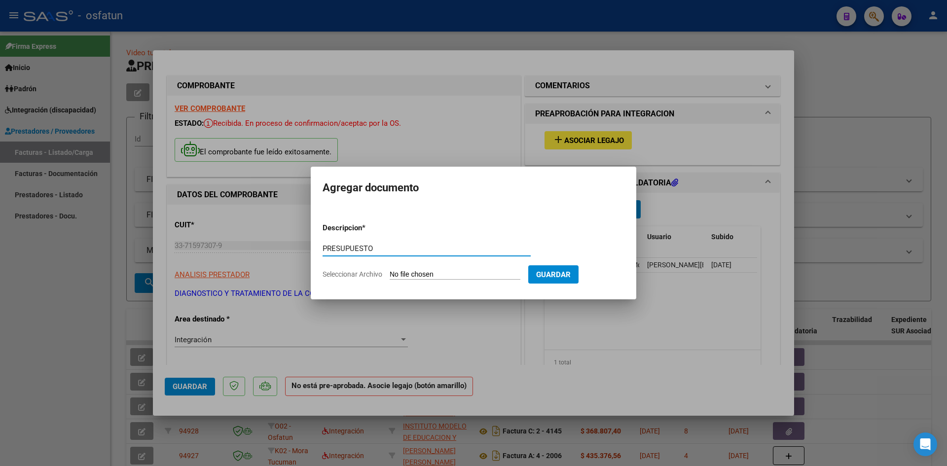
paste input "Modulo de Apoyo a la Integracion Escolar"
type input "PRESUPUESTO Modulo de Apoyo a la Integracion Escolar"
click at [420, 274] on input "Seleccionar Archivo" at bounding box center [455, 274] width 131 height 9
type input "C:\fakepath\[PERSON_NAME].pdf"
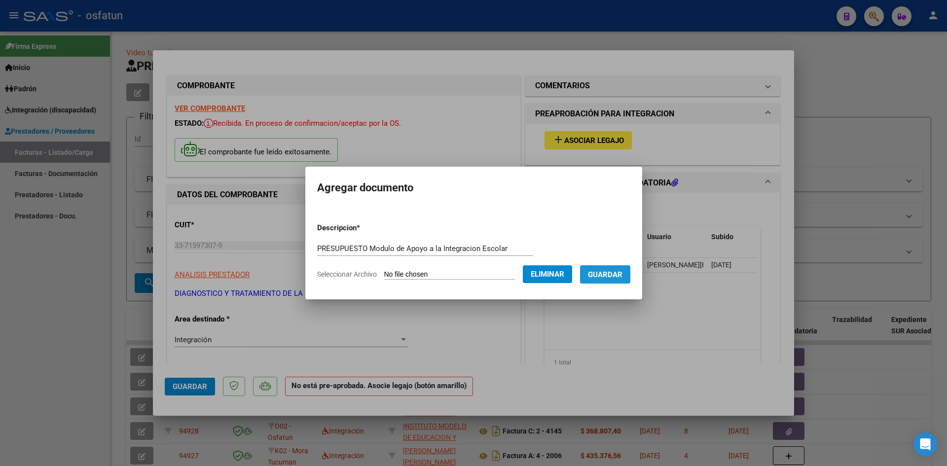
click at [617, 277] on span "Guardar" at bounding box center [605, 274] width 35 height 9
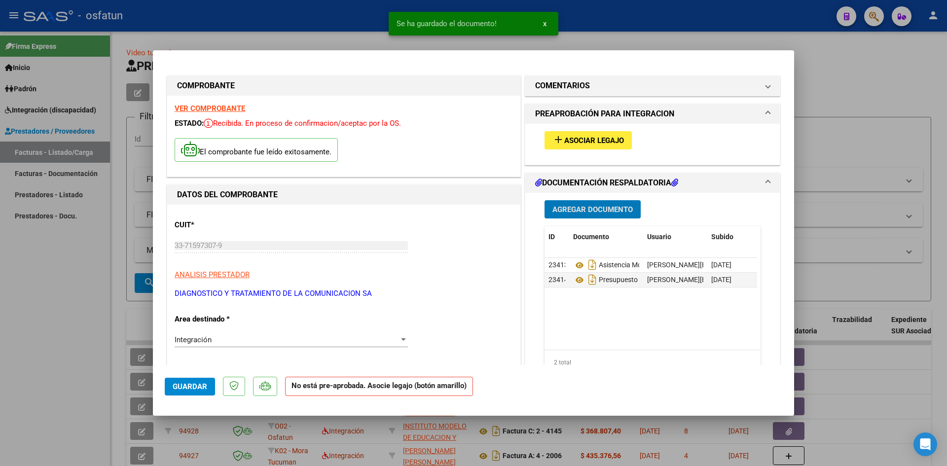
click at [572, 138] on span "Asociar Legajo" at bounding box center [594, 140] width 60 height 9
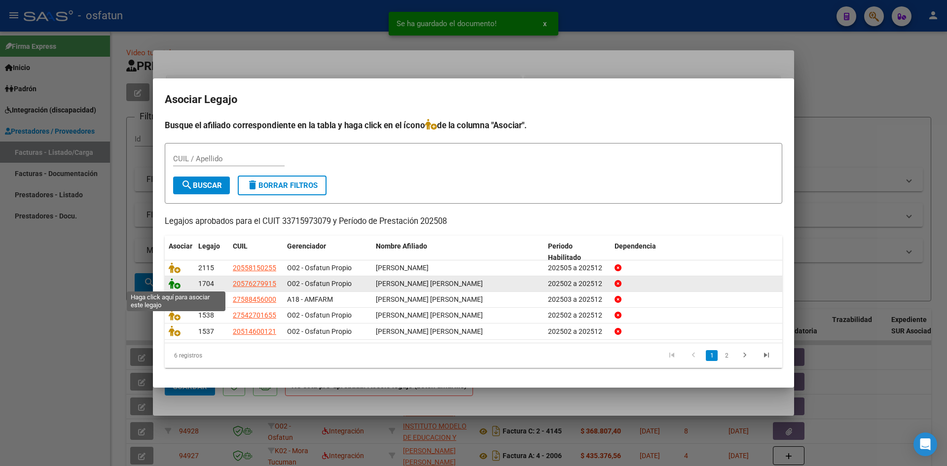
click at [174, 285] on icon at bounding box center [175, 283] width 12 height 11
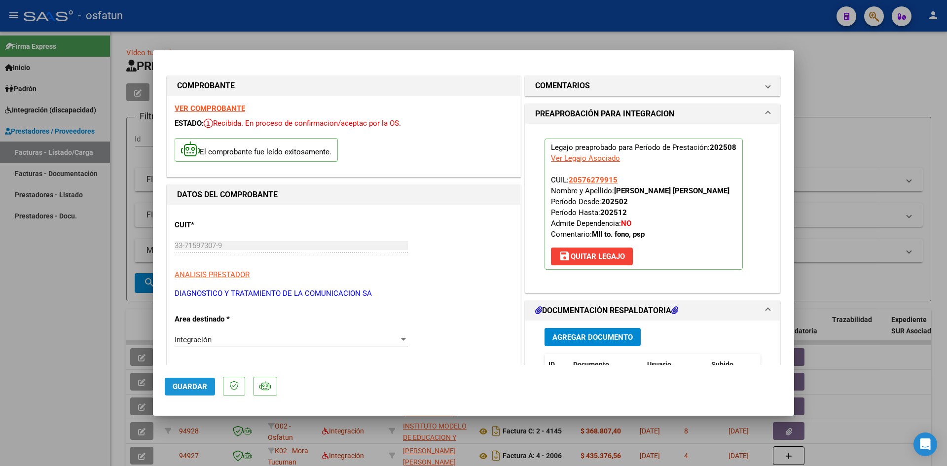
click at [195, 386] on span "Guardar" at bounding box center [190, 386] width 35 height 9
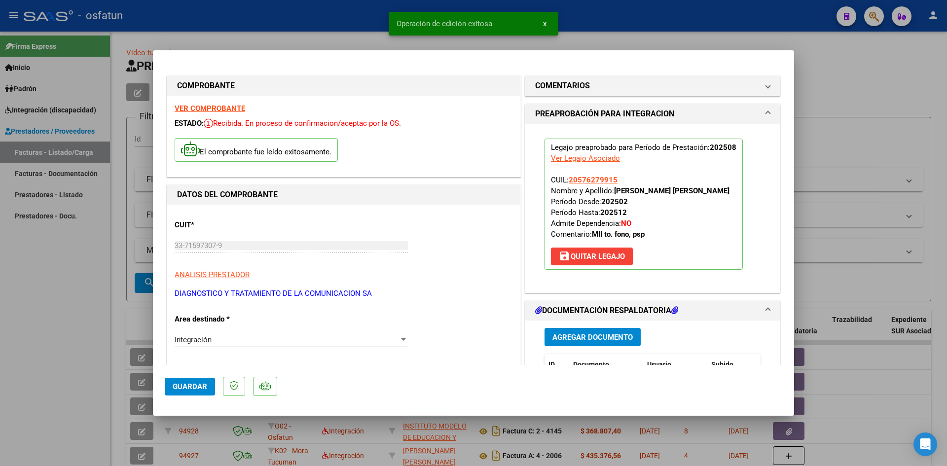
drag, startPoint x: 838, startPoint y: 76, endPoint x: 544, endPoint y: 26, distance: 298.2
click at [837, 76] on div at bounding box center [473, 233] width 947 height 466
type input "$ 0,00"
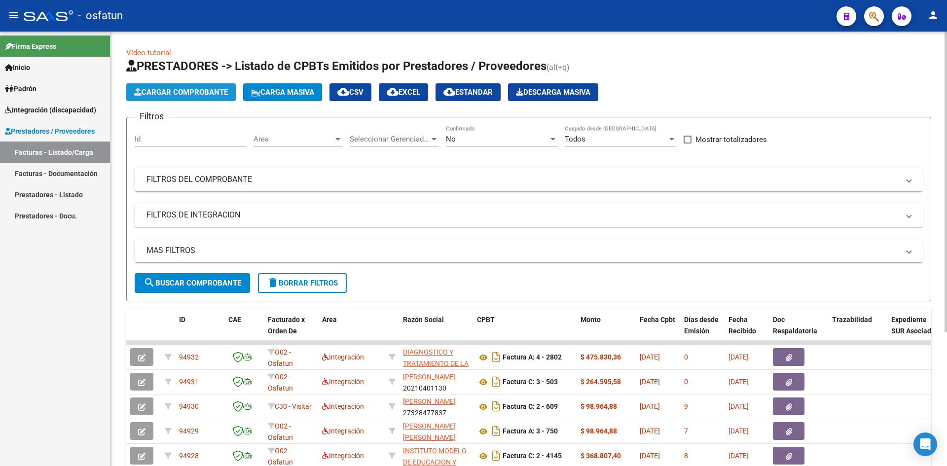
click at [194, 85] on button "Cargar Comprobante" at bounding box center [180, 92] width 109 height 18
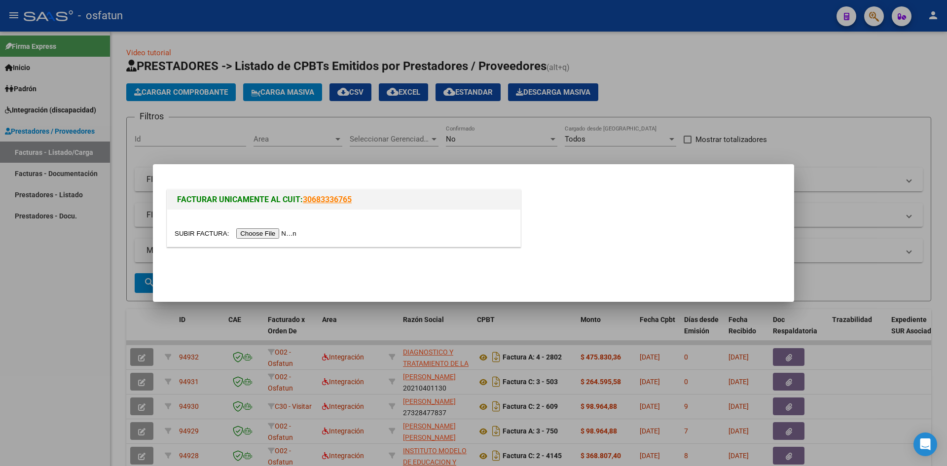
click at [259, 234] on input "file" at bounding box center [237, 233] width 125 height 10
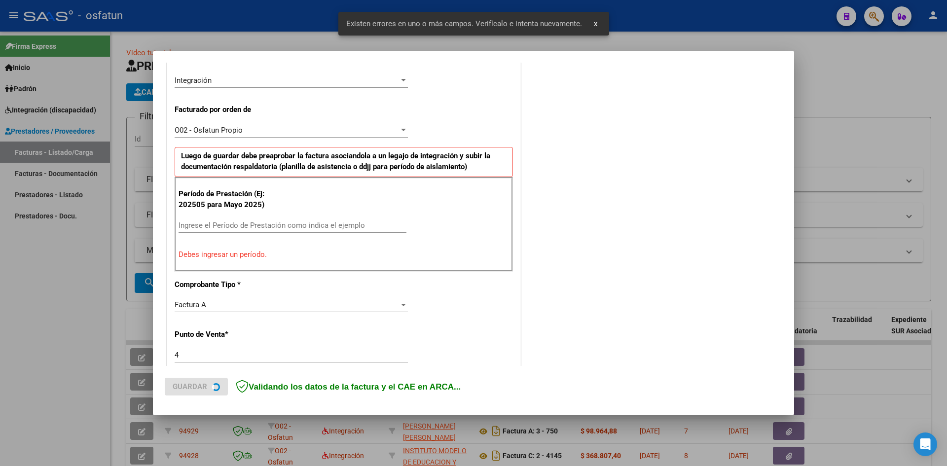
scroll to position [242, 0]
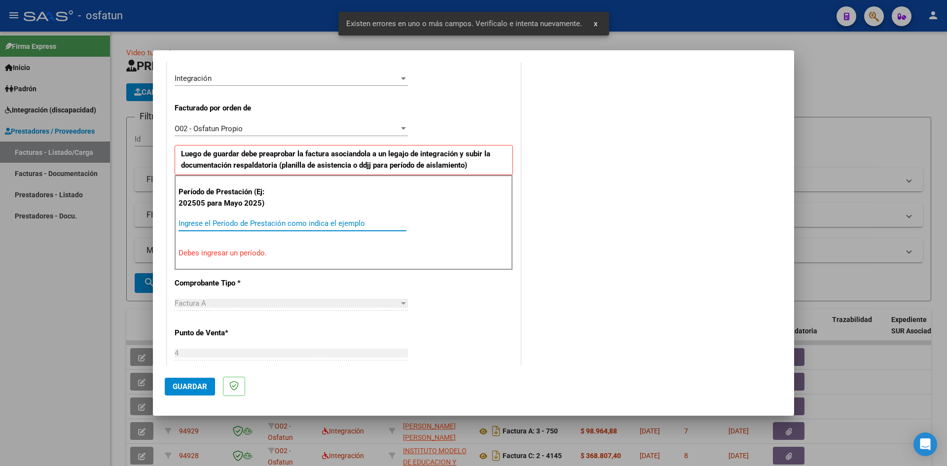
click at [207, 225] on input "Ingrese el Período de Prestación como indica el ejemplo" at bounding box center [293, 223] width 228 height 9
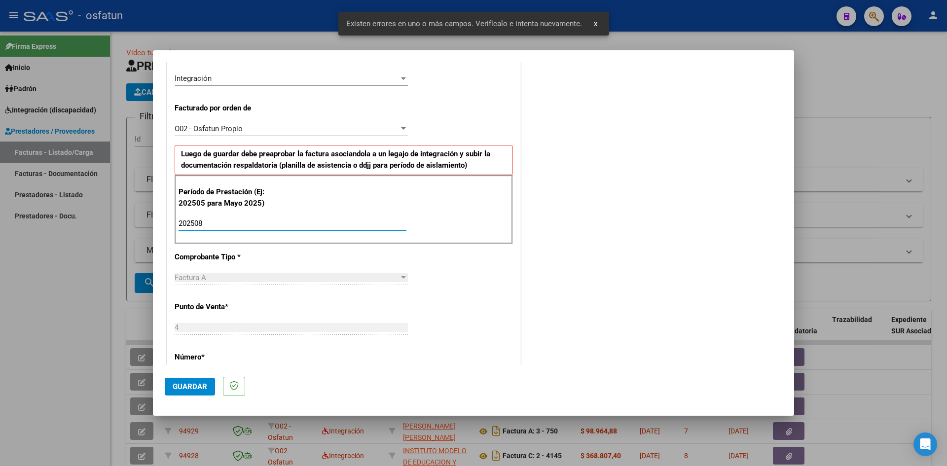
type input "202508"
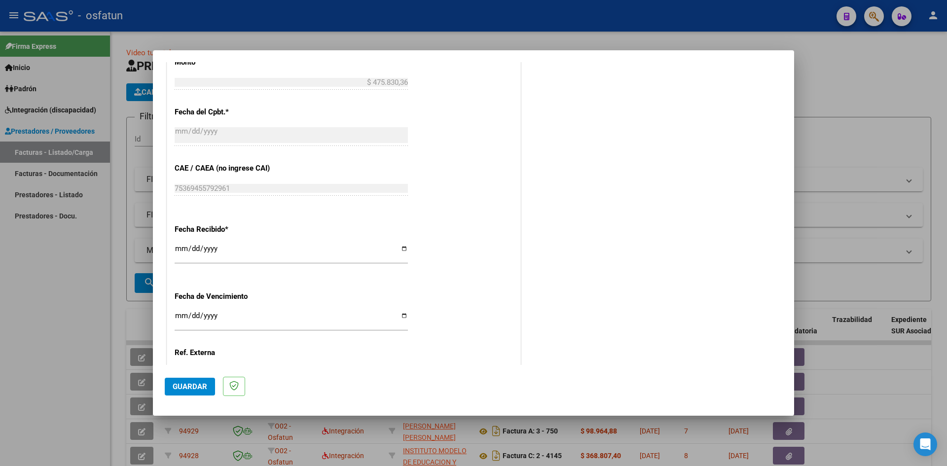
scroll to position [587, 0]
click at [176, 315] on input "Ingresar la fecha" at bounding box center [291, 319] width 233 height 16
type input "[DATE]"
click at [197, 388] on span "Guardar" at bounding box center [190, 386] width 35 height 9
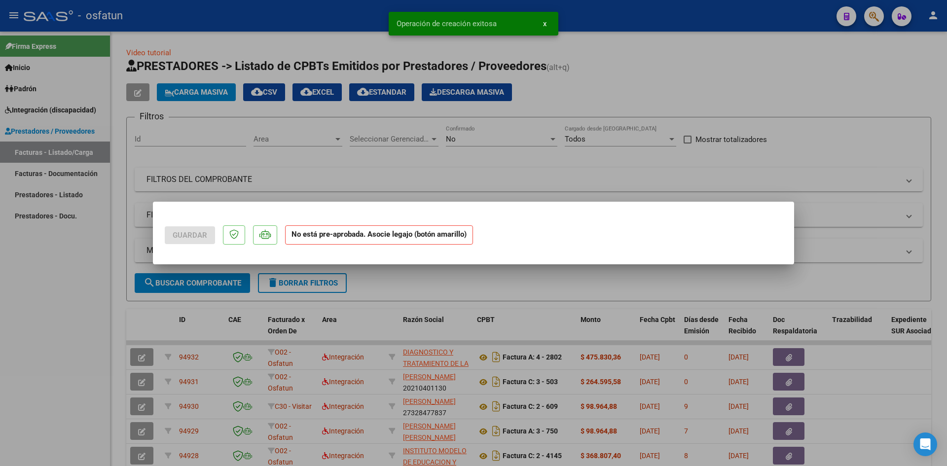
scroll to position [0, 0]
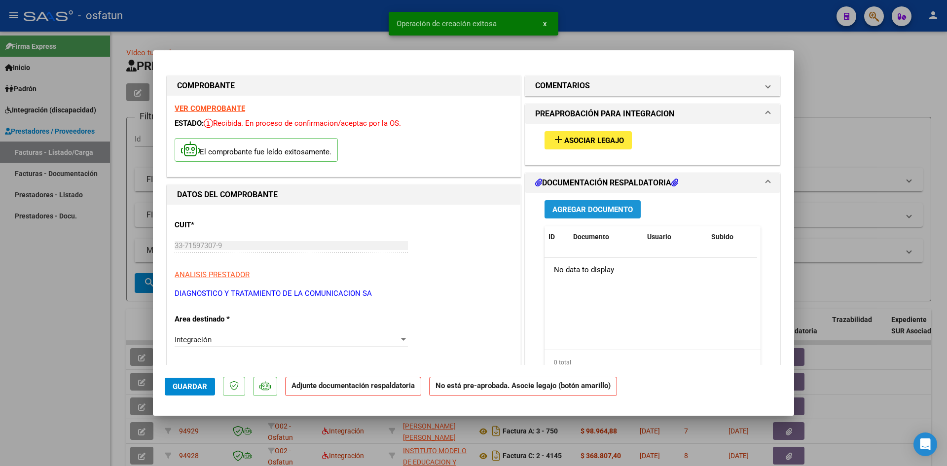
click at [594, 214] on button "Agregar Documento" at bounding box center [593, 209] width 96 height 18
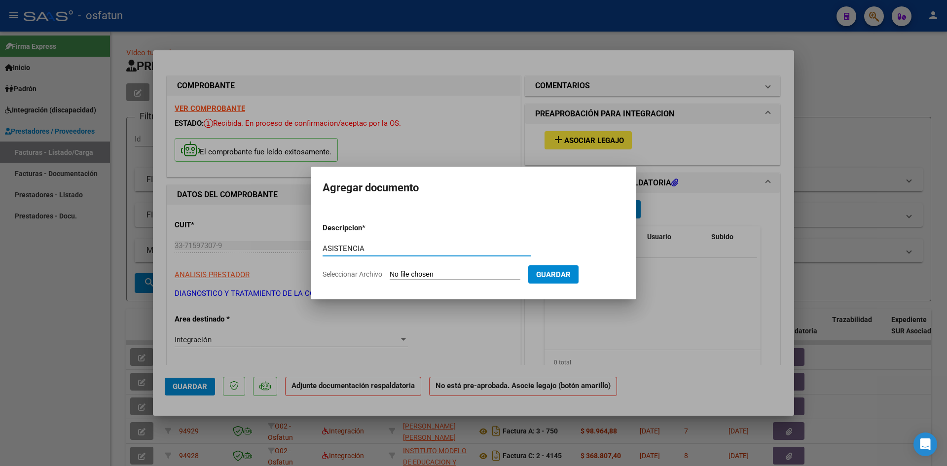
paste input "Modulo de Apoyo a la Integracion Escolar"
type input "ASISTENCIA Modulo de Apoyo a la Integracion Escolar"
click at [413, 273] on input "Seleccionar Archivo" at bounding box center [455, 274] width 131 height 9
click at [410, 271] on input "Seleccionar Archivo" at bounding box center [455, 274] width 131 height 9
type input "C:\fakepath\[PERSON_NAME] INT AGOSTO (1).pdf"
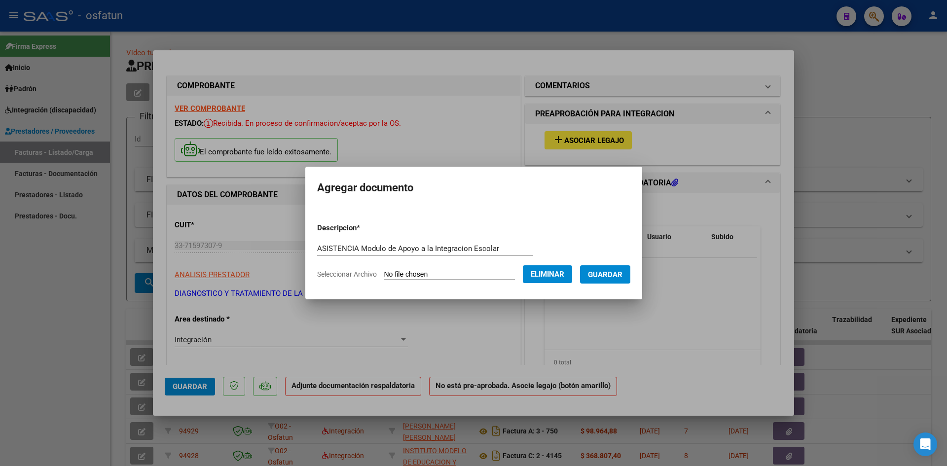
click at [621, 271] on span "Guardar" at bounding box center [605, 274] width 35 height 9
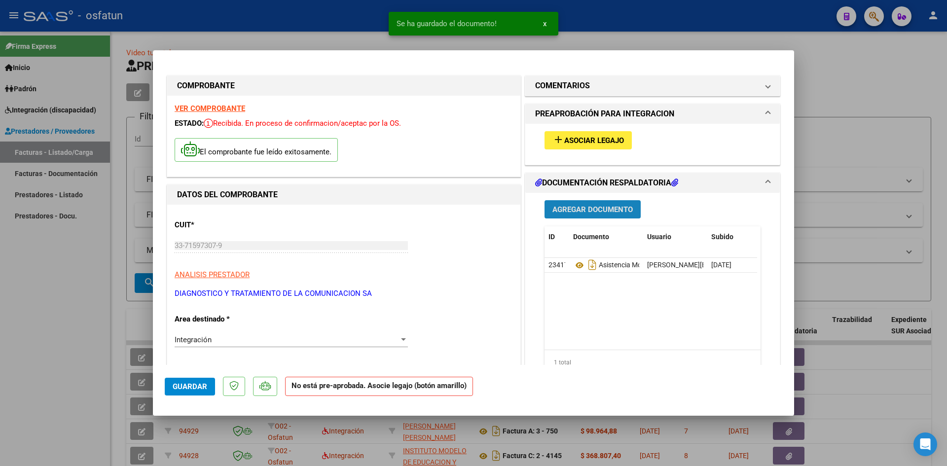
click at [591, 211] on span "Agregar Documento" at bounding box center [592, 209] width 80 height 9
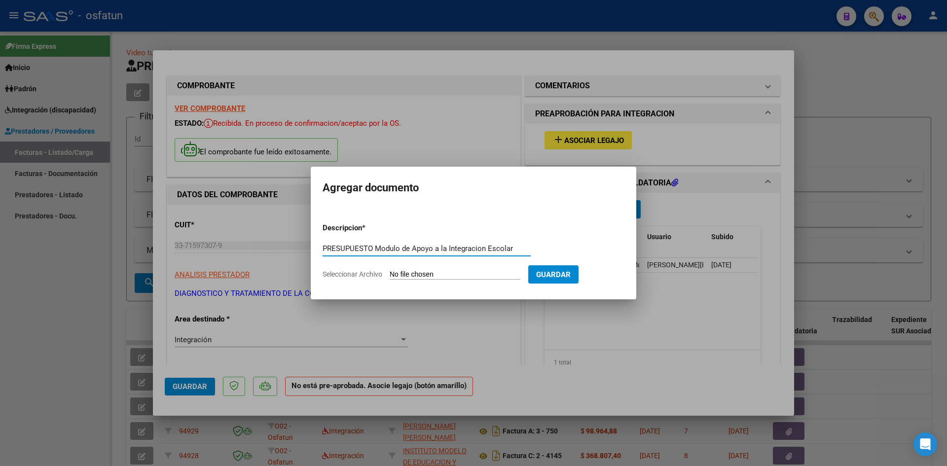
type input "PRESUPUESTO Modulo de Apoyo a la Integracion Escolar"
click at [412, 272] on input "Seleccionar Archivo" at bounding box center [455, 274] width 131 height 9
type input "C:\fakepath\[PERSON_NAME] PRESUPUESTO.pdf"
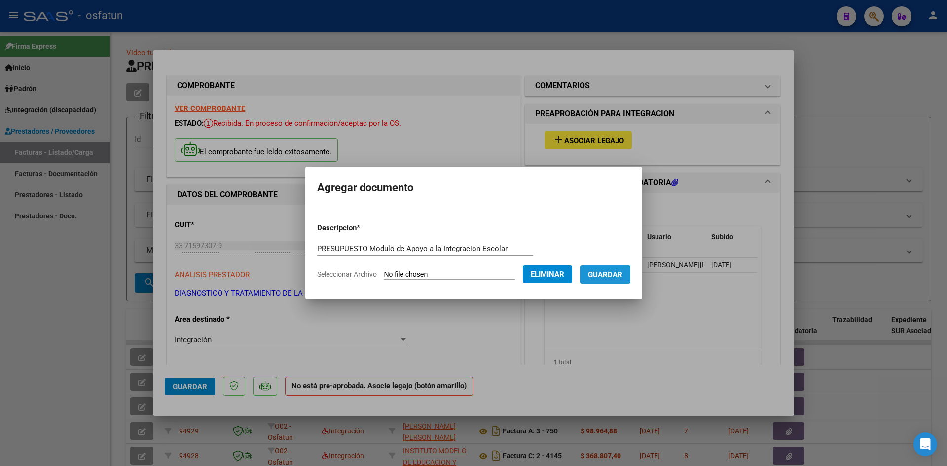
click at [617, 271] on span "Guardar" at bounding box center [605, 274] width 35 height 9
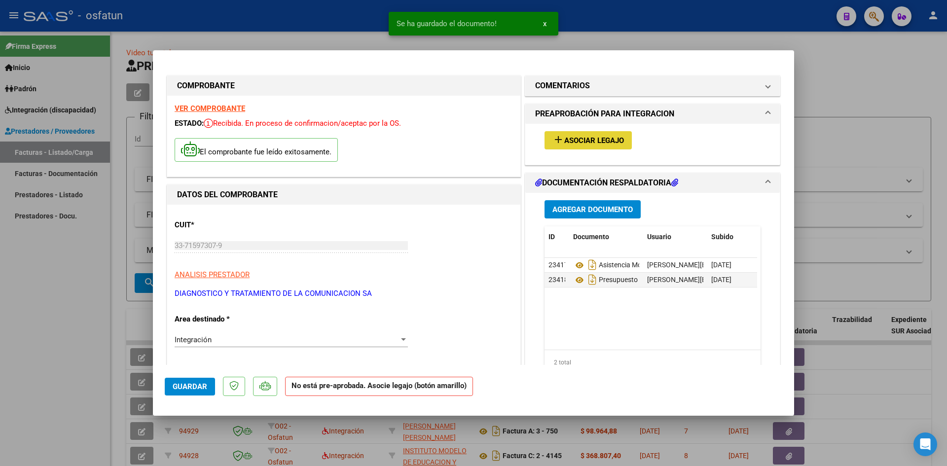
click at [587, 142] on span "Asociar Legajo" at bounding box center [594, 140] width 60 height 9
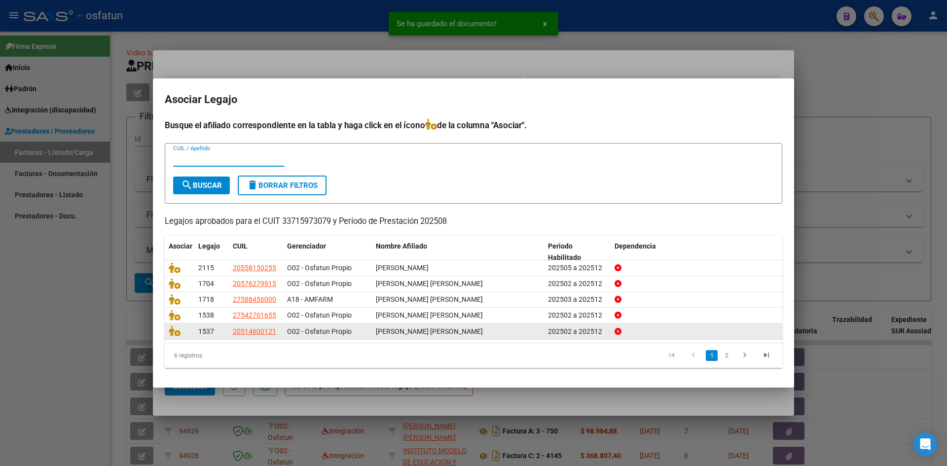
click at [743, 357] on icon "go to next page" at bounding box center [744, 357] width 13 height 12
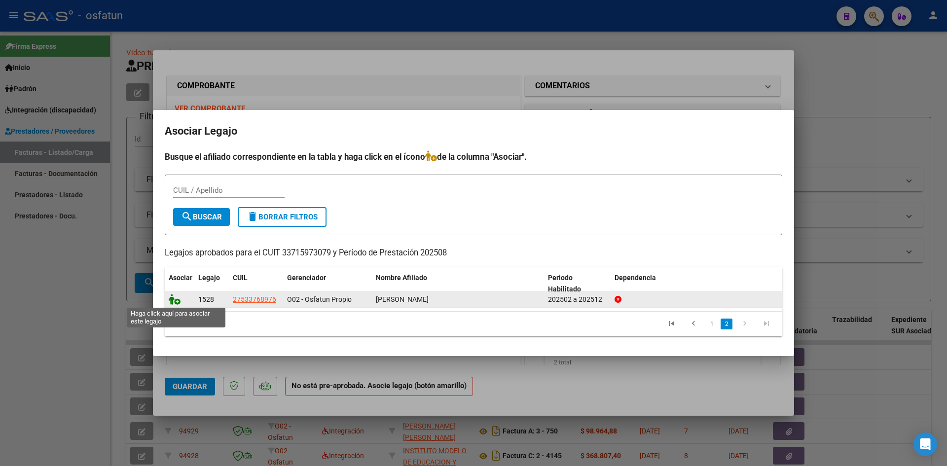
click at [177, 300] on icon at bounding box center [175, 299] width 12 height 11
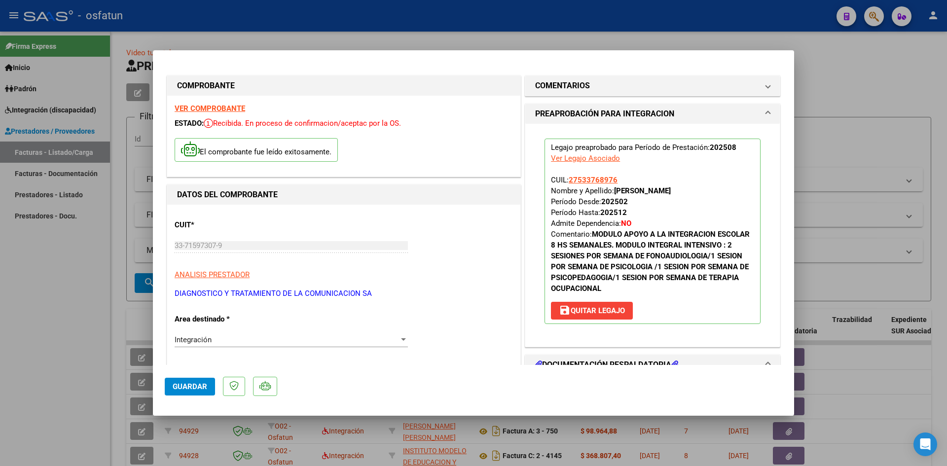
click at [199, 383] on span "Guardar" at bounding box center [190, 386] width 35 height 9
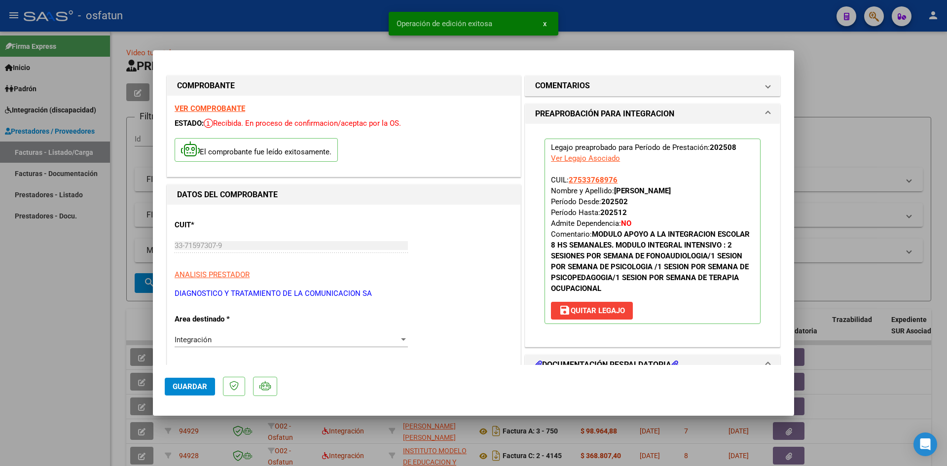
click at [724, 36] on div at bounding box center [473, 233] width 947 height 466
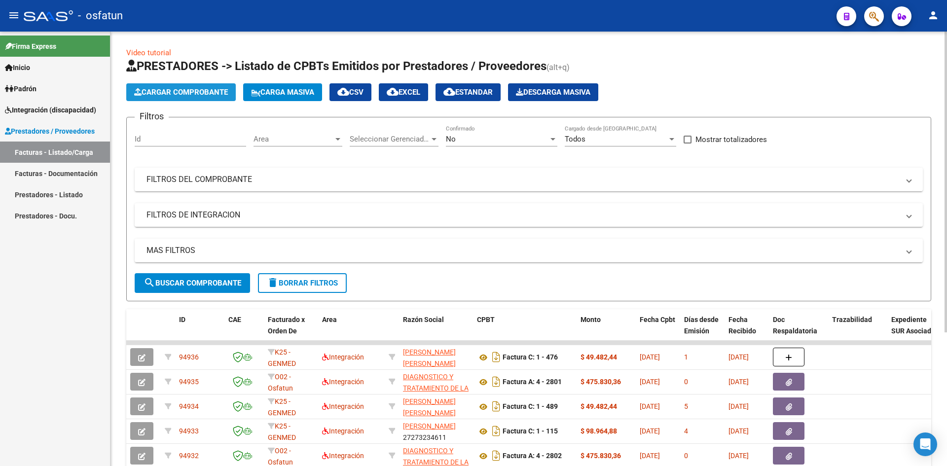
click at [192, 88] on span "Cargar Comprobante" at bounding box center [181, 92] width 94 height 9
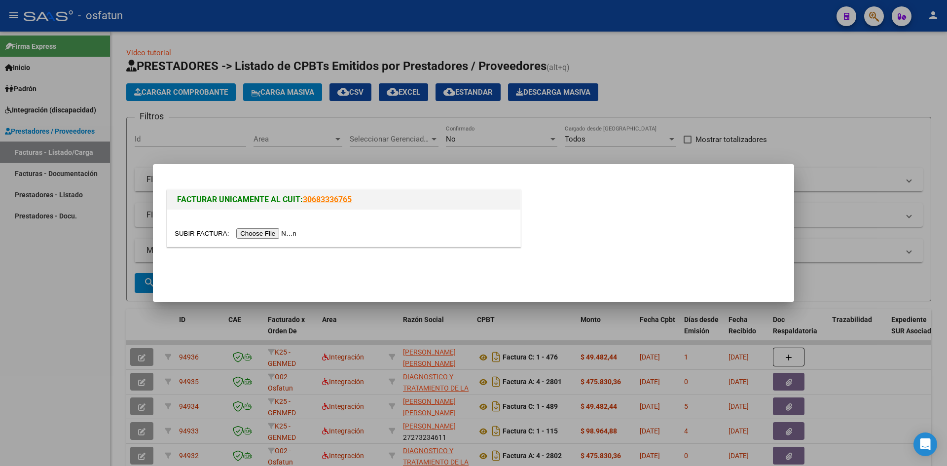
click at [258, 234] on input "file" at bounding box center [237, 233] width 125 height 10
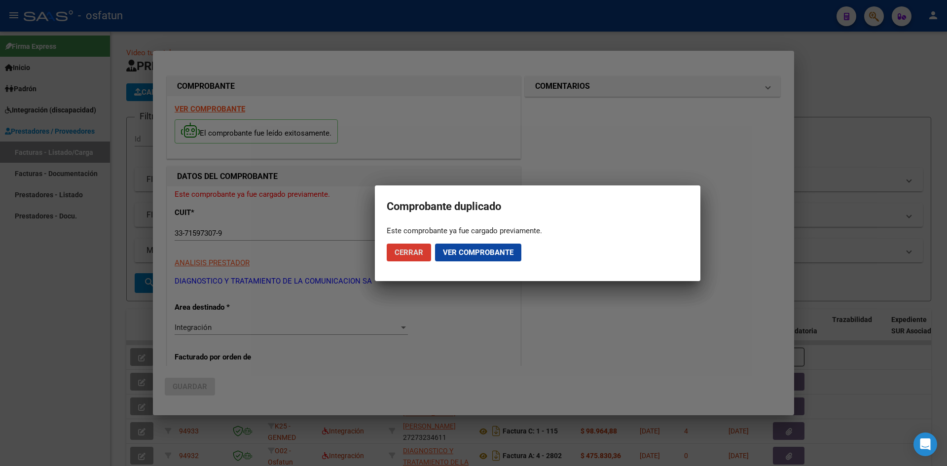
click at [413, 254] on span "Cerrar" at bounding box center [409, 252] width 29 height 9
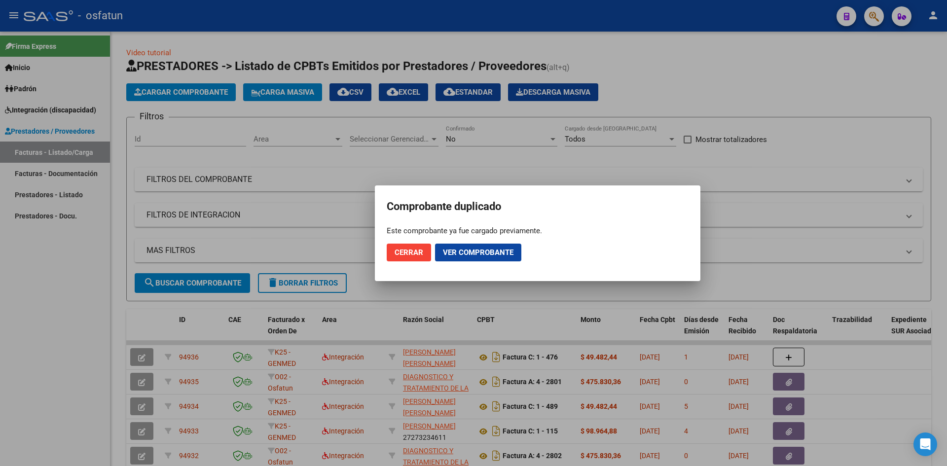
click at [895, 82] on div at bounding box center [473, 233] width 947 height 466
